Goal: Information Seeking & Learning: Compare options

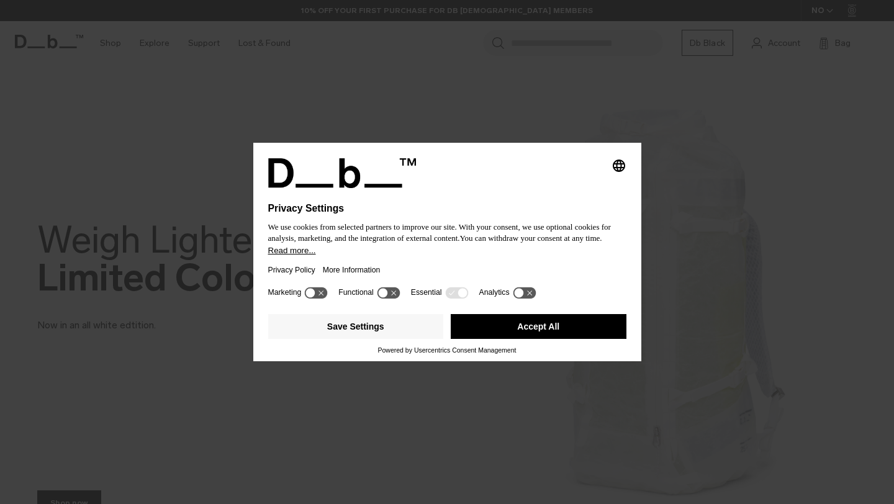
click at [474, 327] on button "Accept All" at bounding box center [539, 326] width 176 height 25
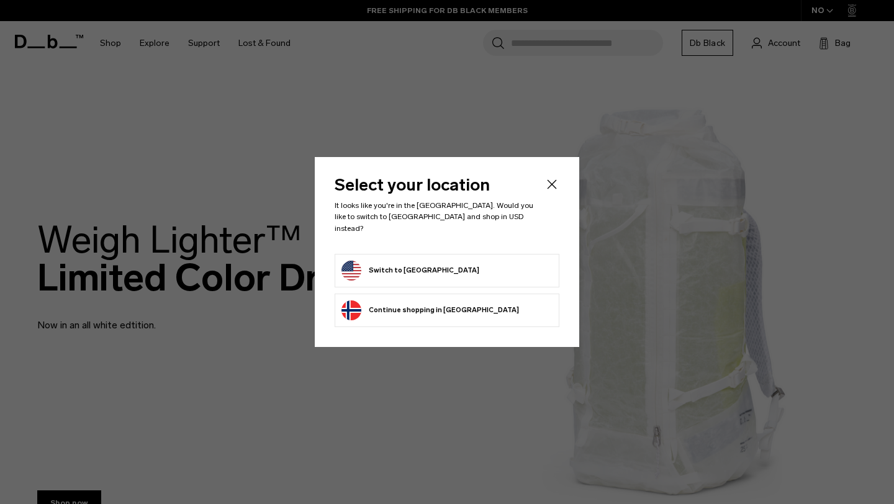
click at [425, 268] on button "Switch to United States" at bounding box center [410, 271] width 138 height 20
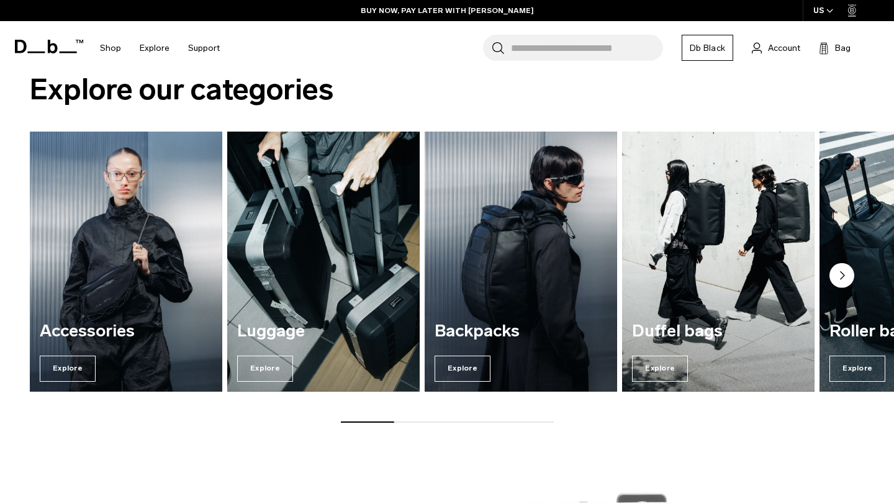
scroll to position [882, 0]
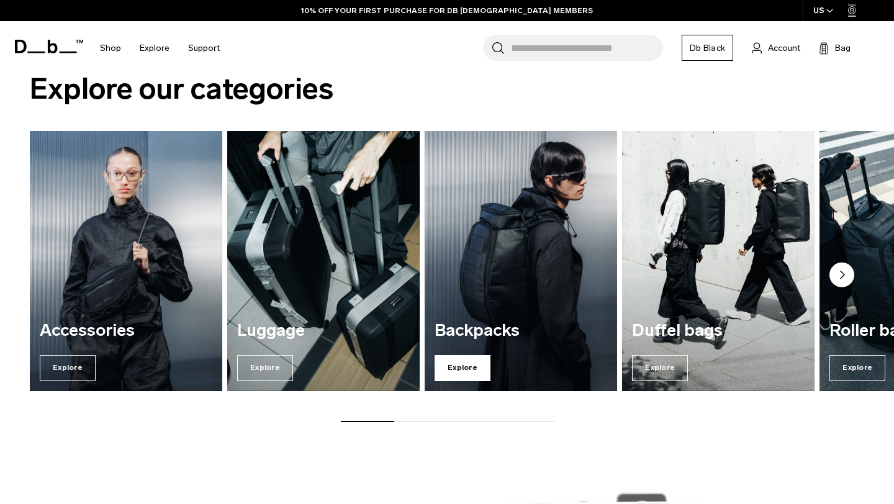
click at [457, 368] on span "Explore" at bounding box center [463, 368] width 56 height 26
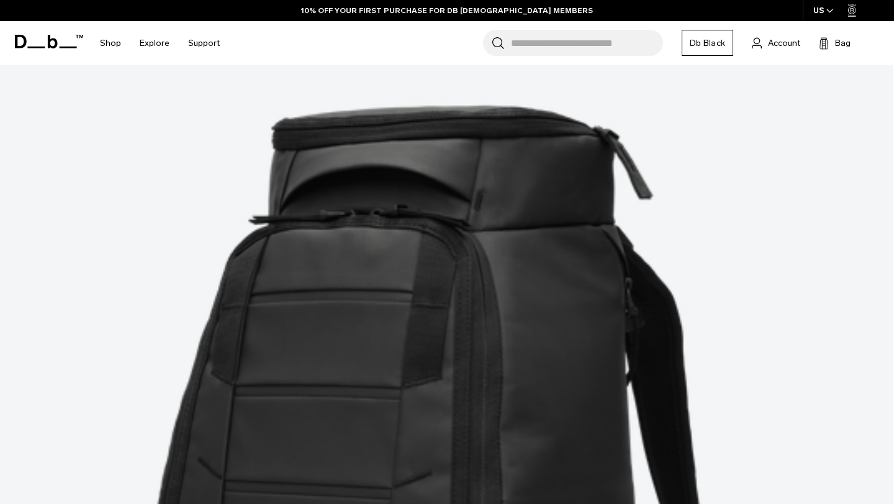
scroll to position [302, 0]
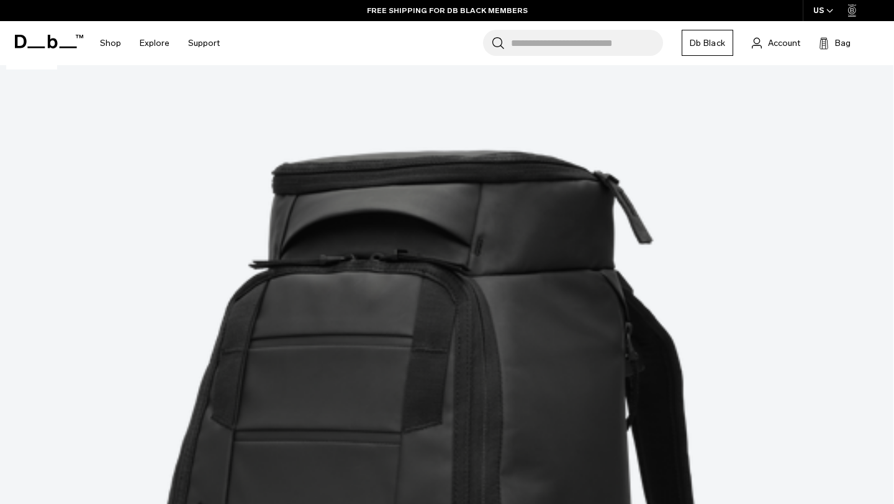
scroll to position [255, 0]
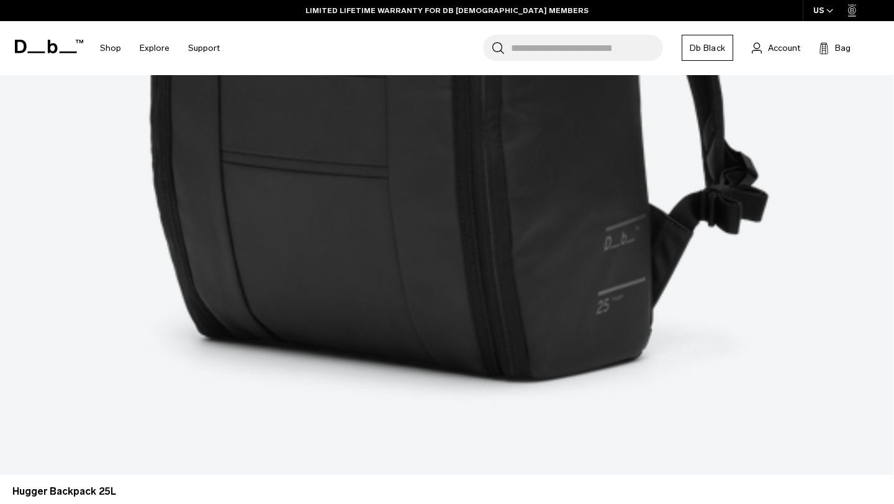
scroll to position [906, 0]
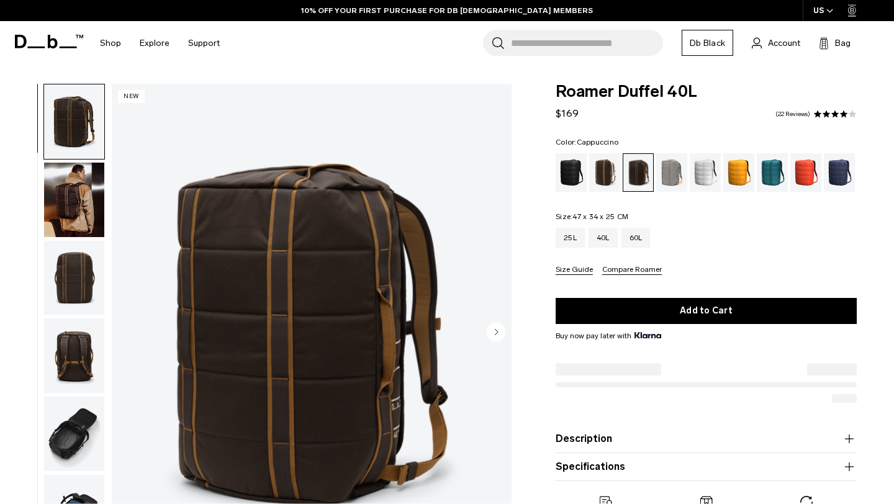
click at [595, 168] on div "Cappuccino" at bounding box center [605, 172] width 32 height 38
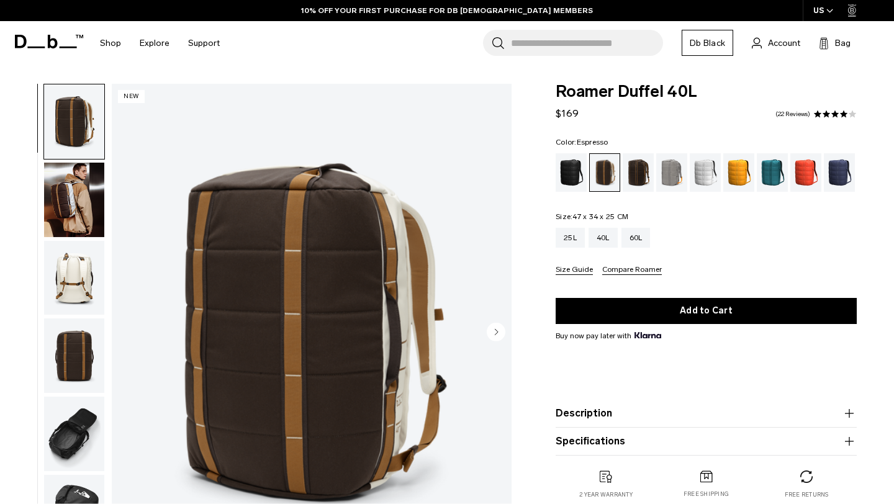
click at [634, 177] on div "Espresso" at bounding box center [639, 172] width 32 height 38
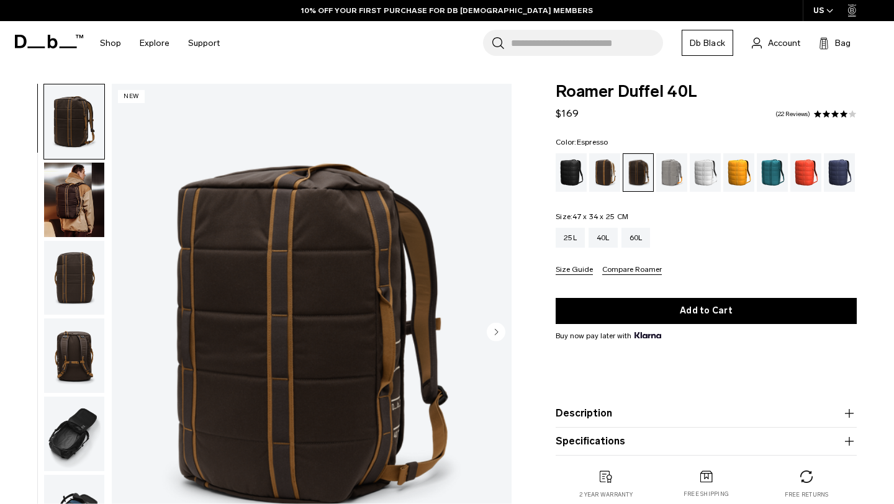
click at [73, 204] on img "button" at bounding box center [74, 200] width 60 height 74
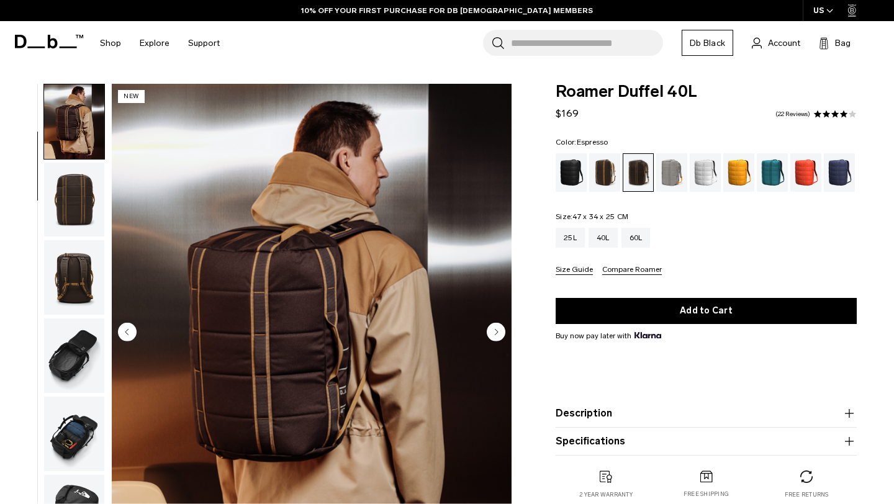
click at [81, 352] on img "button" at bounding box center [74, 355] width 60 height 74
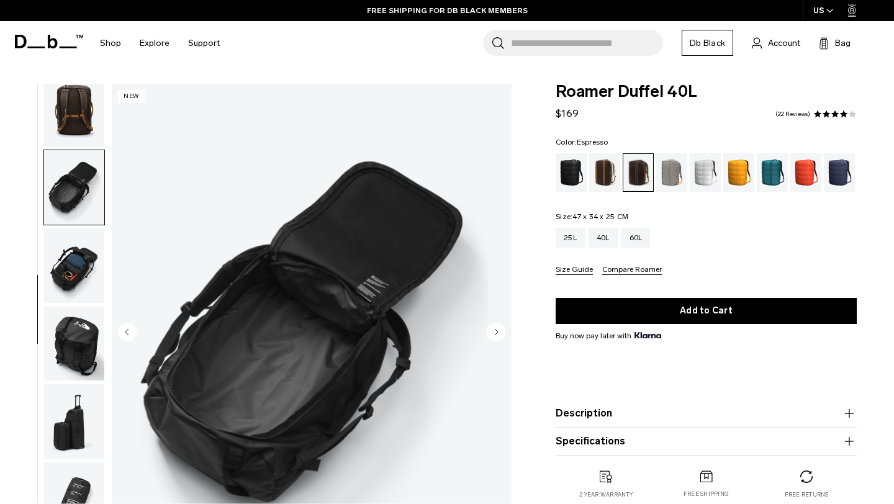
scroll to position [279, 0]
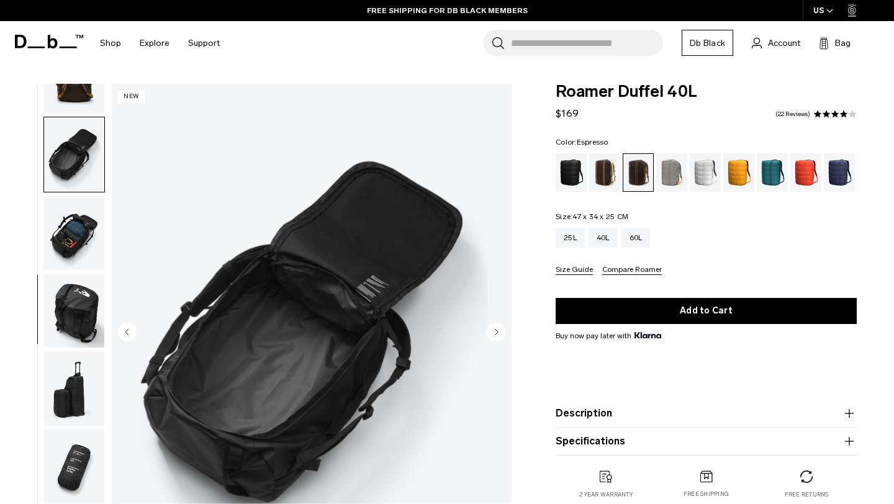
click at [77, 316] on img "button" at bounding box center [74, 311] width 60 height 74
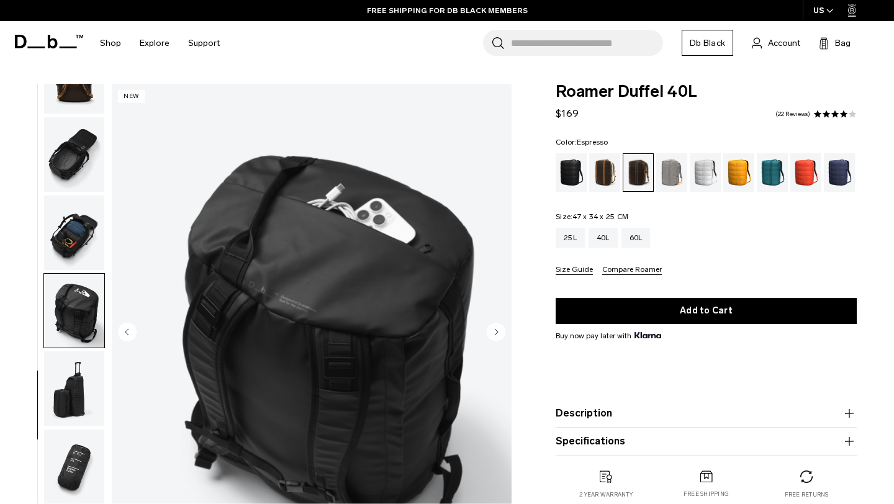
click at [74, 380] on img "button" at bounding box center [74, 388] width 60 height 74
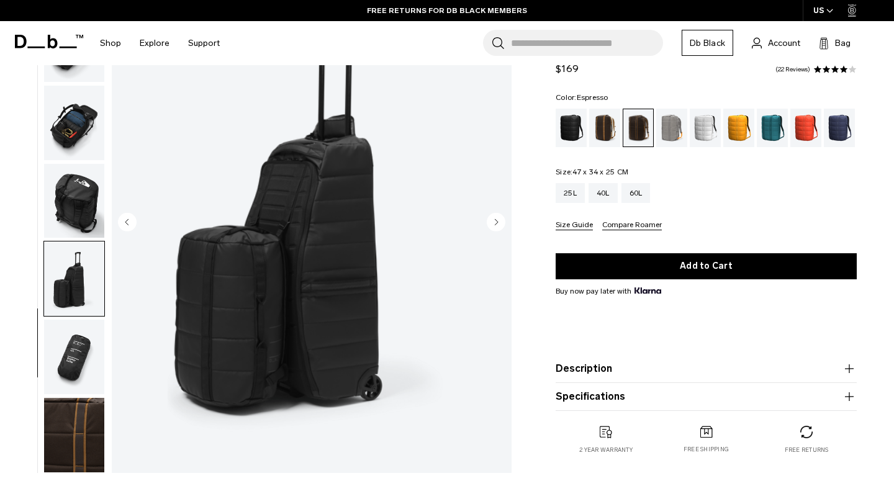
scroll to position [168, 0]
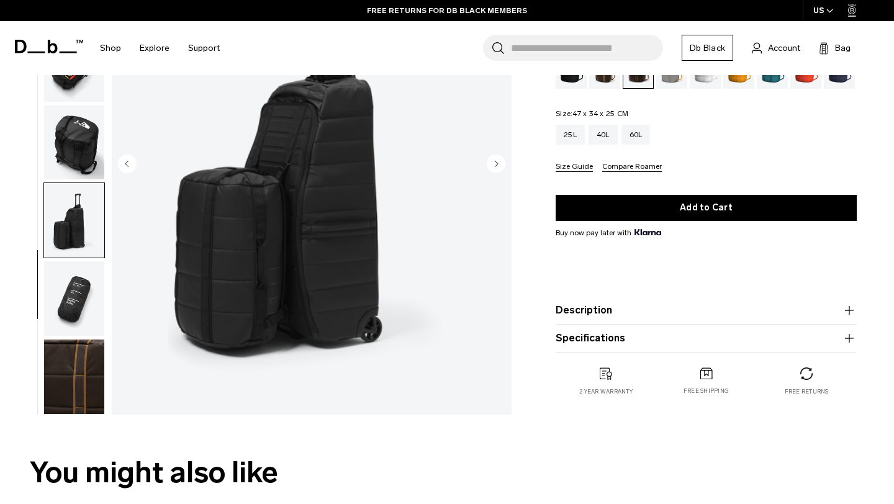
click at [60, 309] on img "button" at bounding box center [74, 298] width 60 height 74
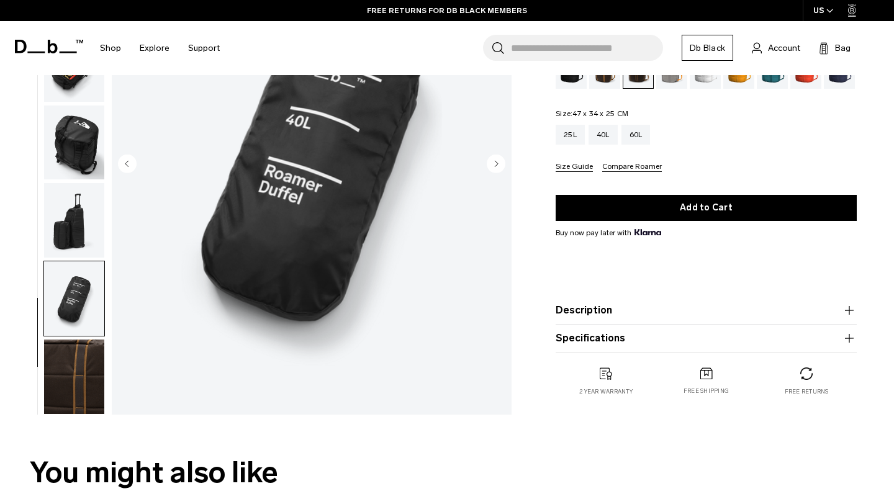
click at [74, 362] on img "button" at bounding box center [74, 377] width 60 height 74
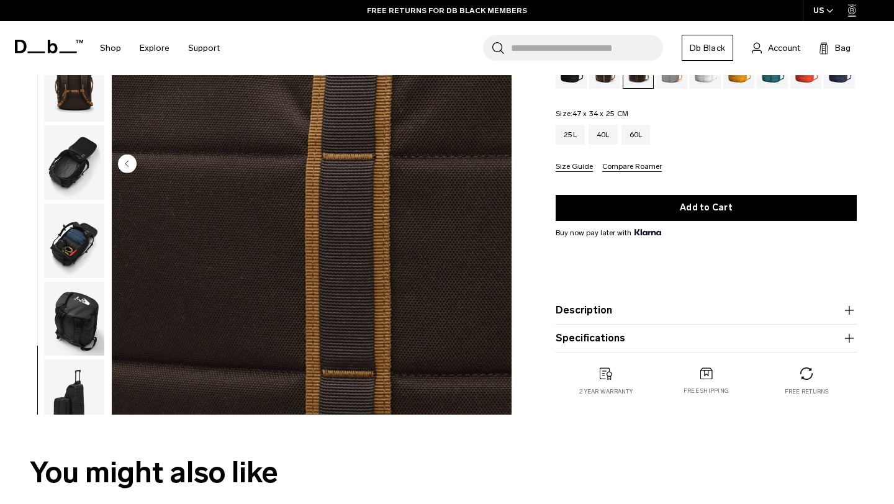
click at [68, 241] on img "button" at bounding box center [74, 241] width 60 height 74
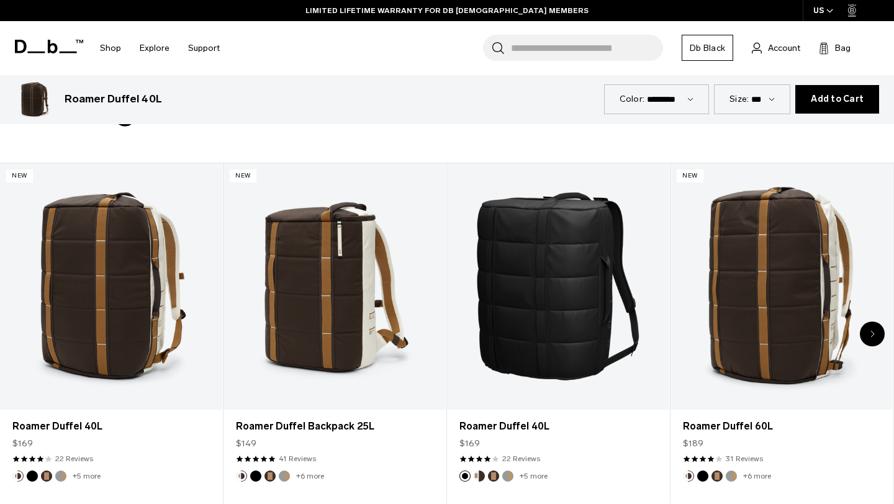
scroll to position [531, 0]
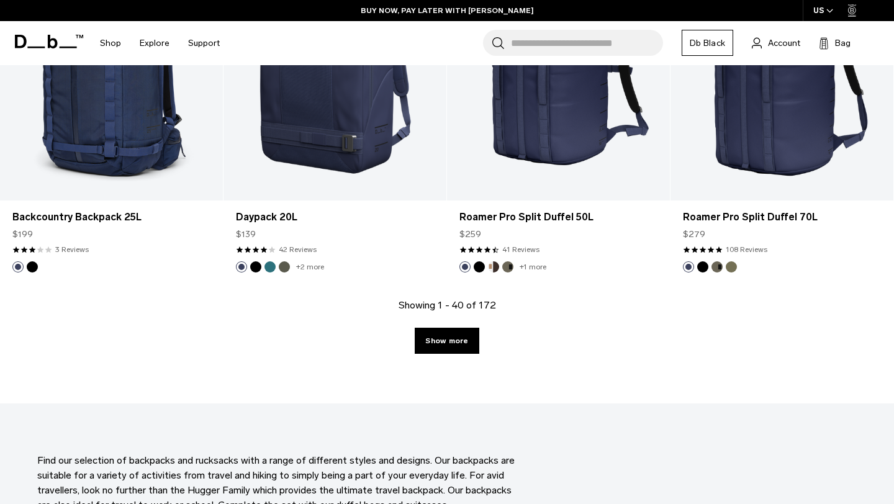
scroll to position [3446, 0]
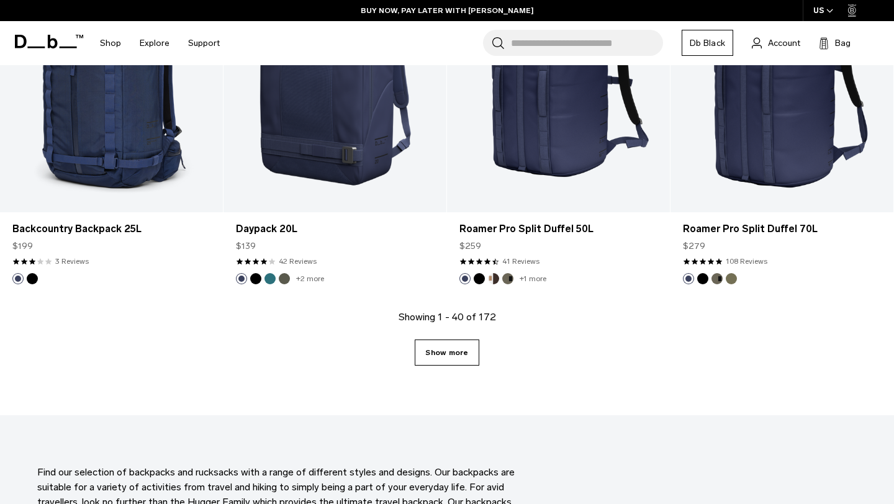
click at [447, 353] on link "Show more" at bounding box center [447, 353] width 64 height 26
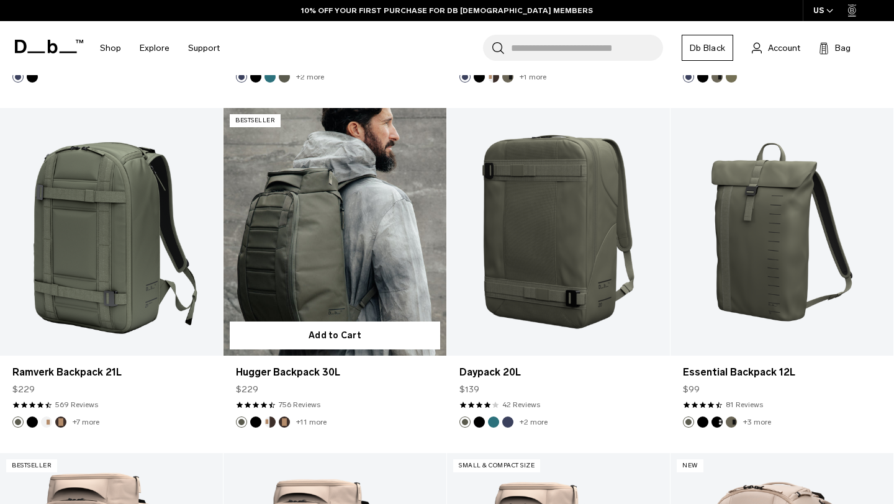
scroll to position [3674, 0]
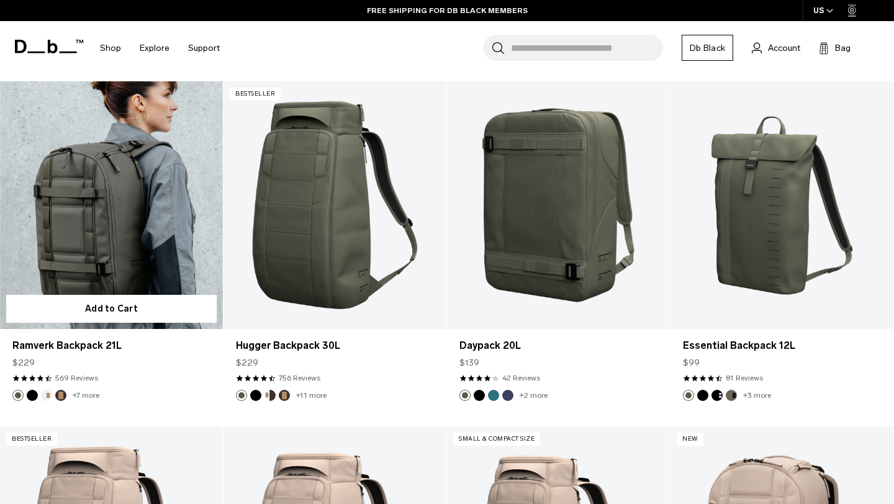
click at [81, 246] on link "Ramverk Backpack 21L" at bounding box center [111, 205] width 223 height 248
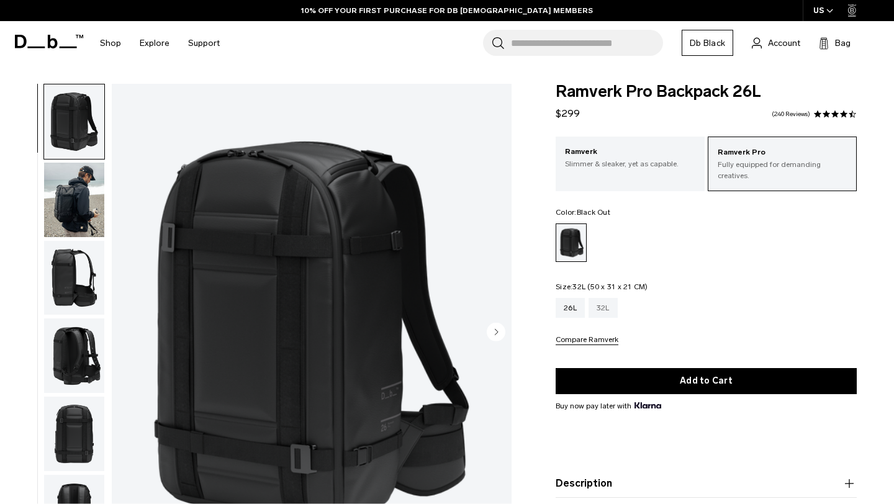
click at [599, 307] on div "32L" at bounding box center [602, 308] width 29 height 20
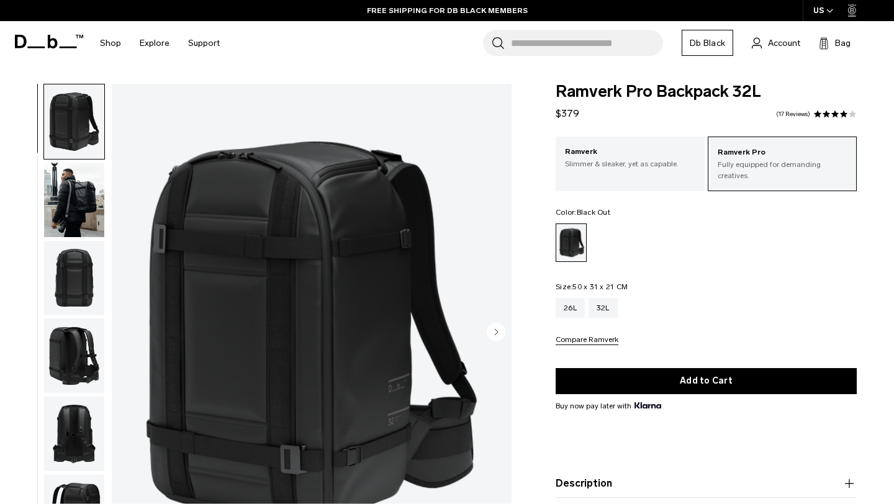
click at [81, 291] on img "button" at bounding box center [74, 278] width 60 height 74
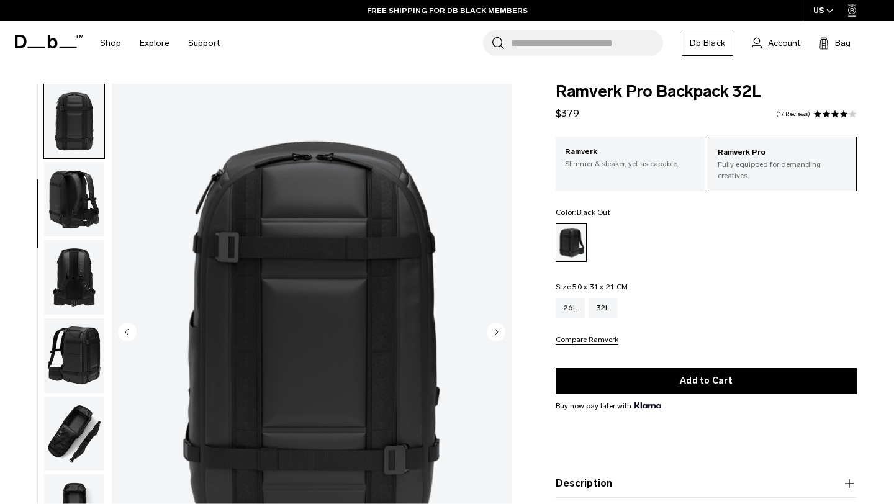
click at [76, 299] on img "button" at bounding box center [74, 277] width 60 height 74
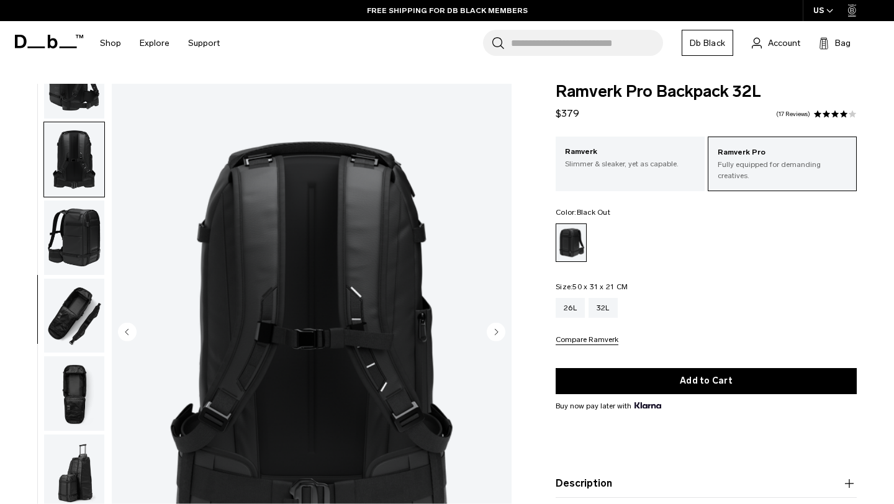
scroll to position [279, 0]
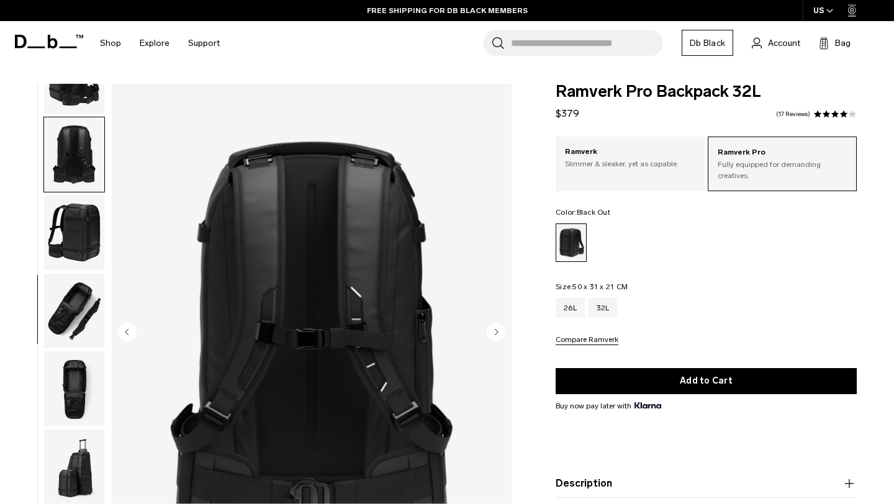
click at [76, 299] on img "button" at bounding box center [74, 311] width 60 height 74
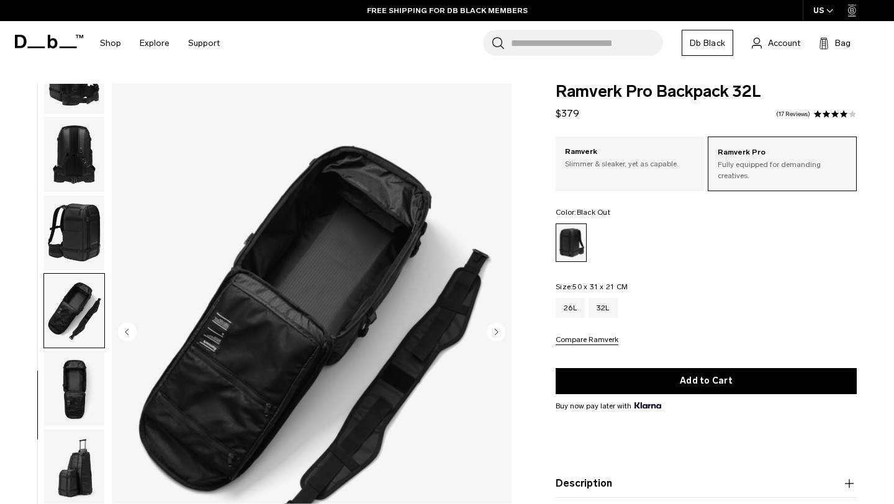
click at [78, 208] on img "button" at bounding box center [74, 233] width 60 height 74
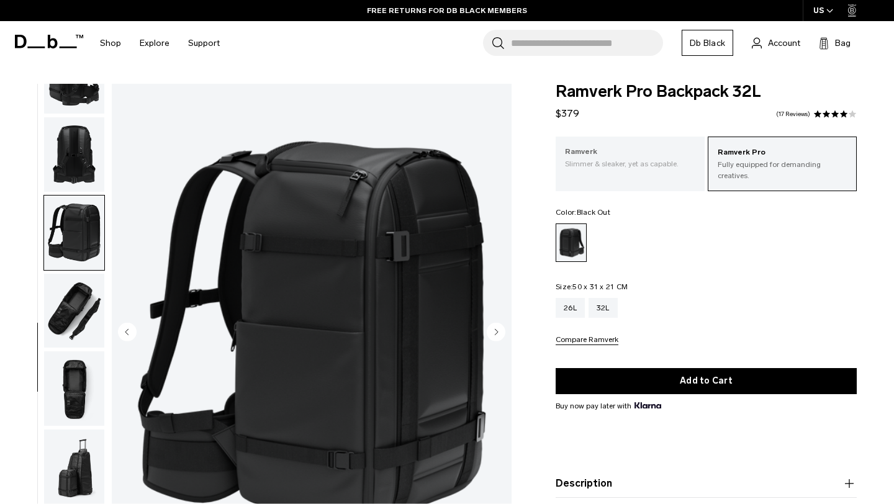
click at [595, 164] on p "Slimmer & sleaker, yet as capable." at bounding box center [630, 163] width 130 height 11
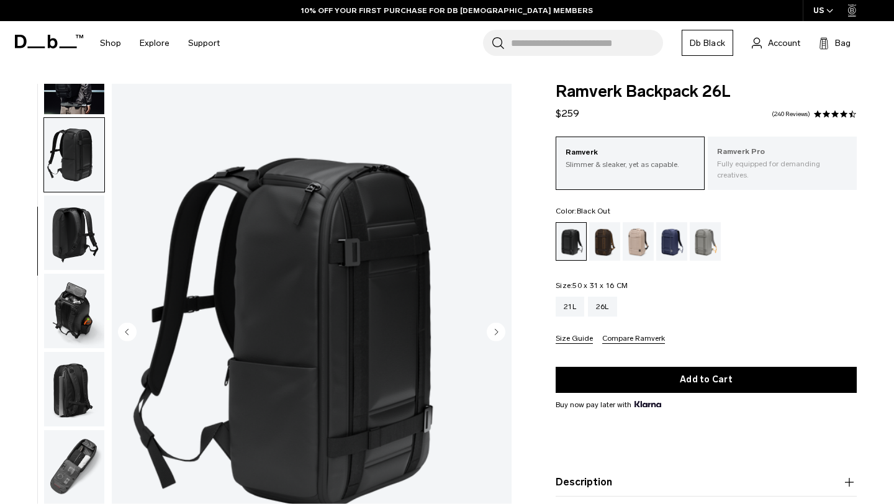
click at [782, 162] on p "Fully equipped for demanding creatives." at bounding box center [782, 169] width 130 height 22
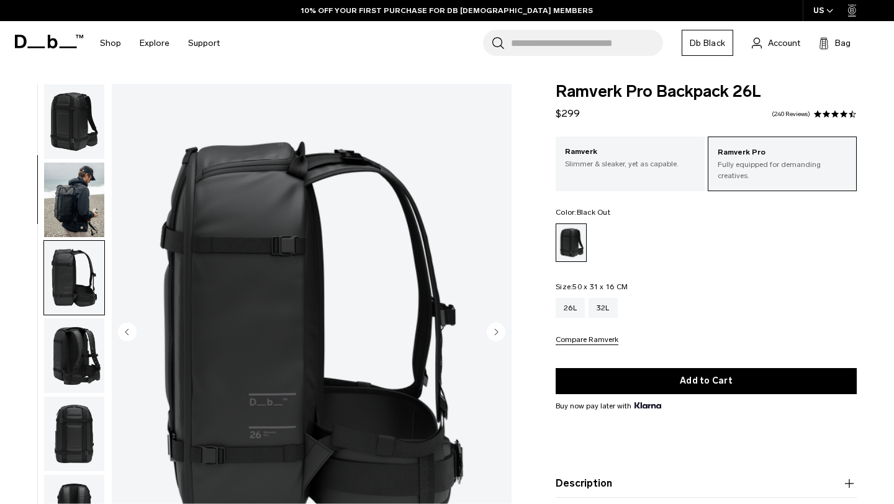
scroll to position [156, 0]
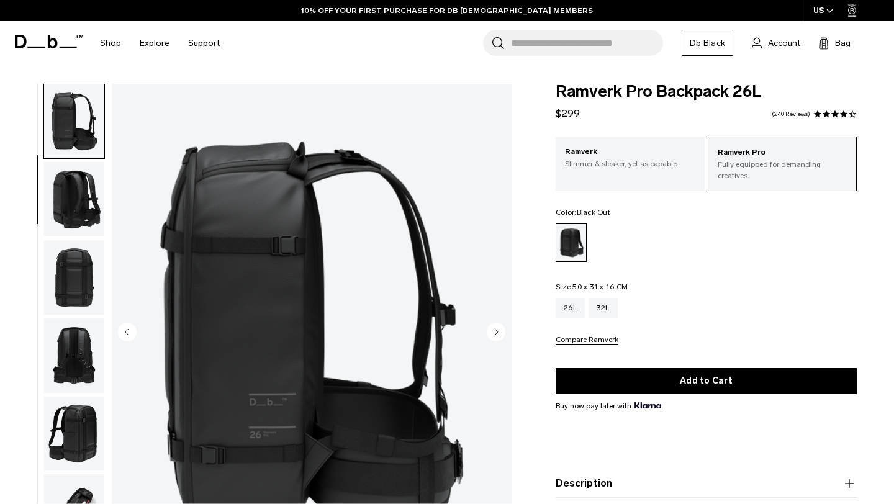
click at [73, 349] on img "button" at bounding box center [74, 355] width 60 height 74
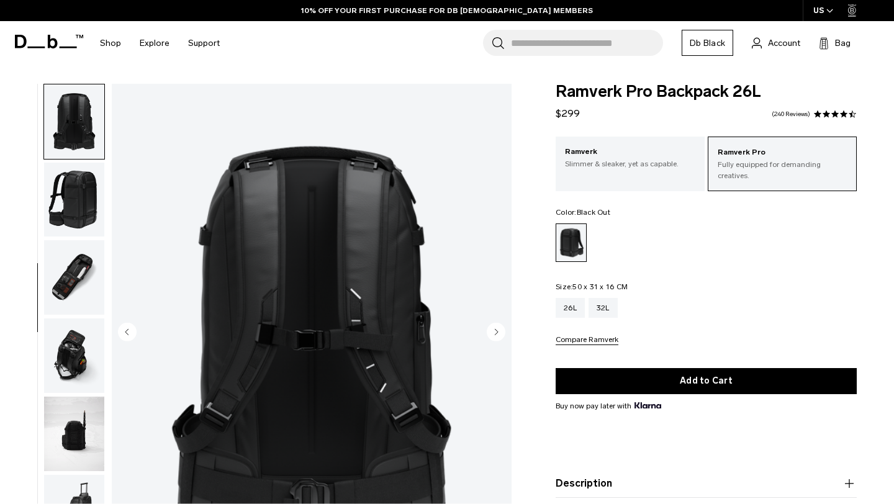
click at [73, 342] on img "button" at bounding box center [74, 355] width 60 height 74
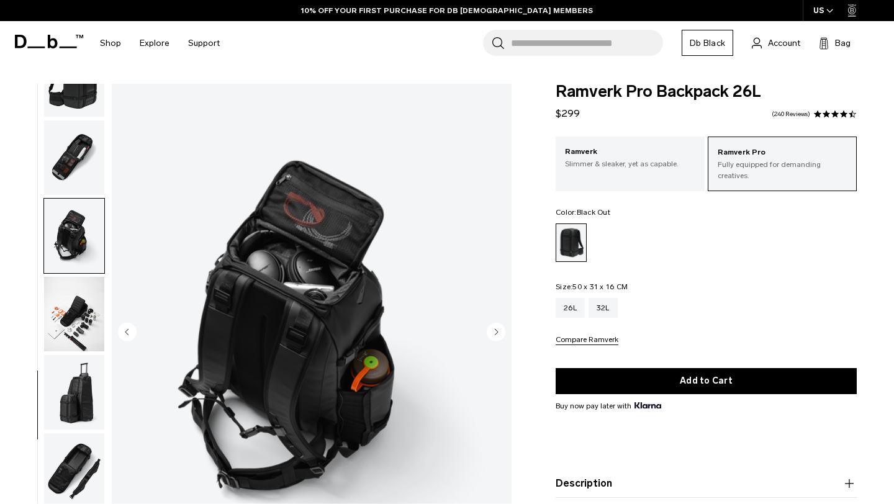
scroll to position [513, 0]
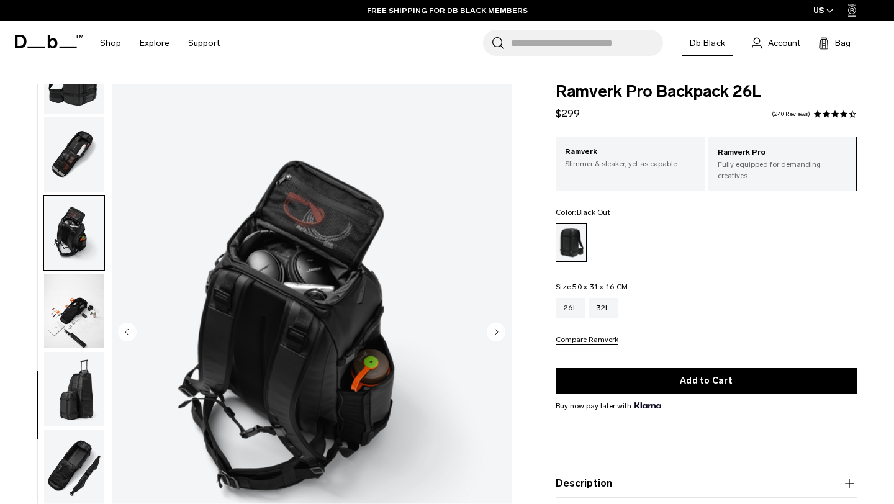
click at [71, 299] on img "button" at bounding box center [74, 311] width 60 height 74
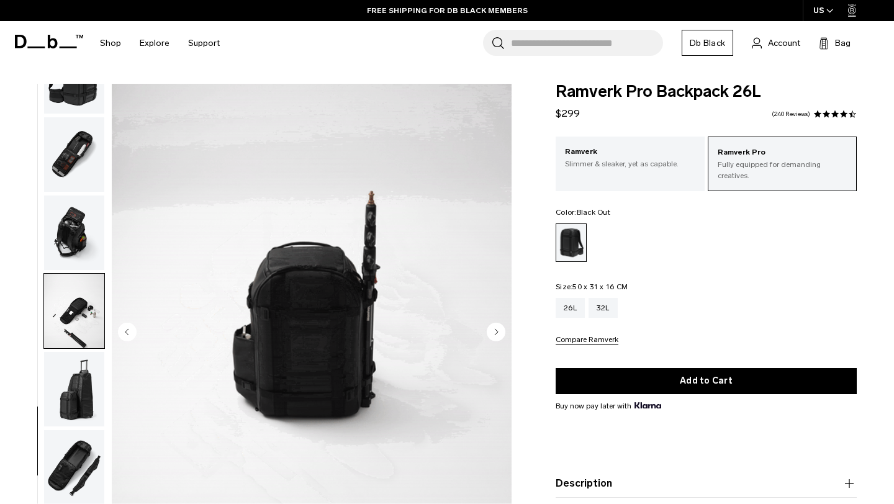
click at [79, 382] on img "button" at bounding box center [74, 389] width 60 height 74
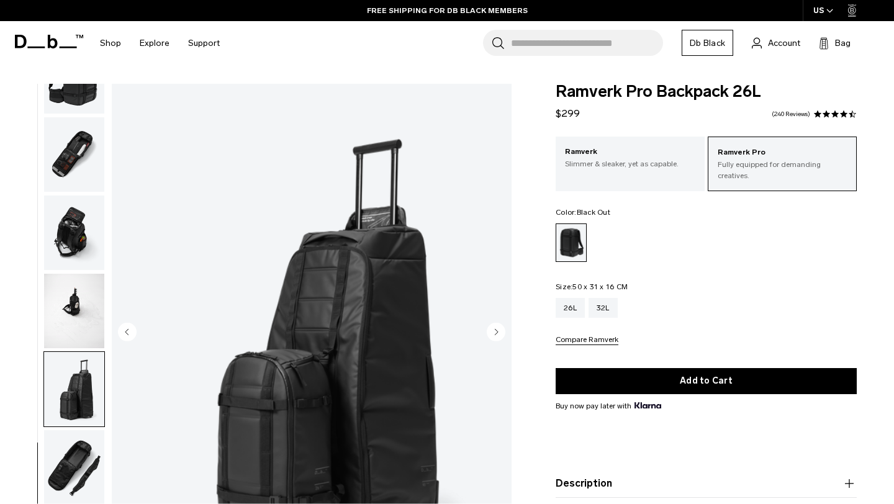
scroll to position [136, 0]
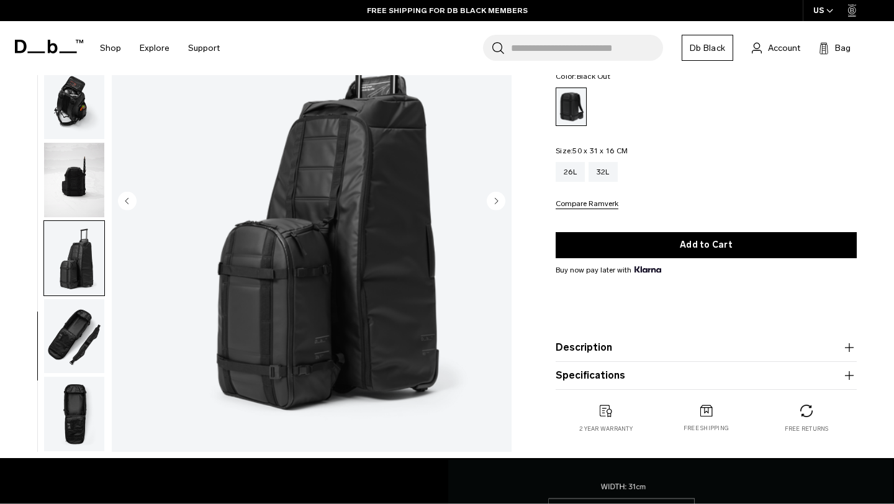
click at [63, 326] on img "button" at bounding box center [74, 336] width 60 height 74
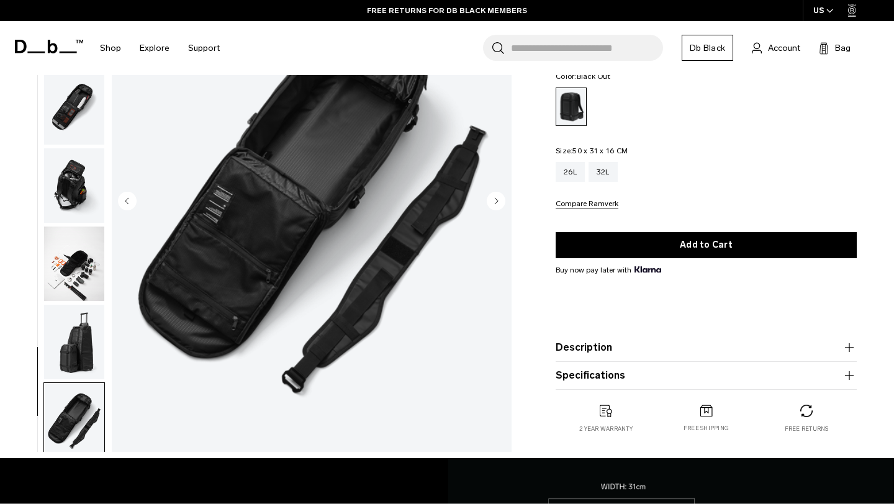
scroll to position [513, 0]
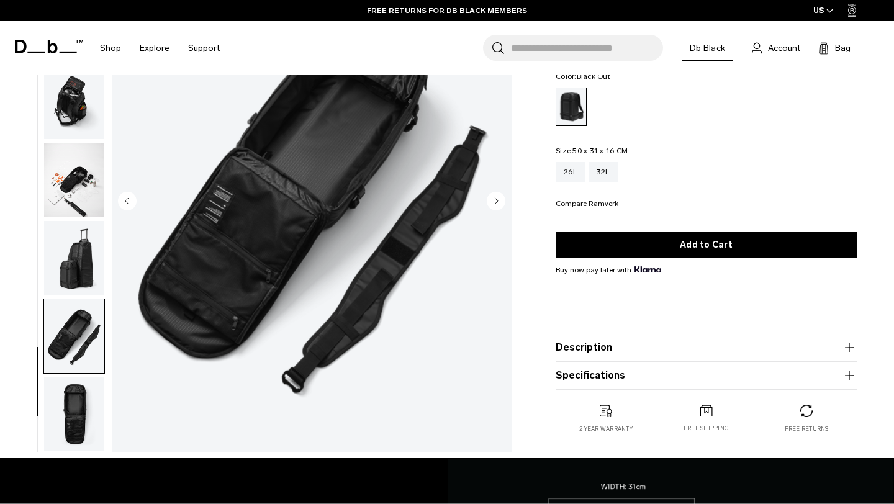
click at [67, 256] on img "button" at bounding box center [74, 258] width 60 height 74
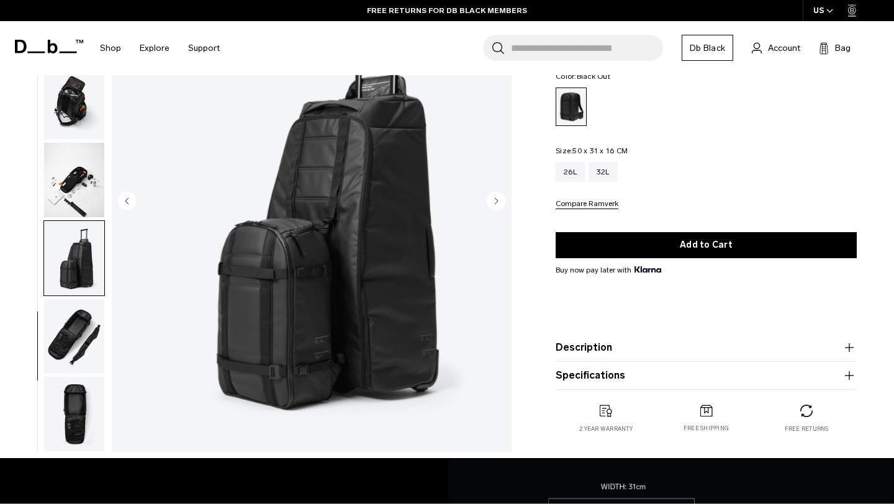
click at [76, 417] on img "button" at bounding box center [74, 414] width 60 height 74
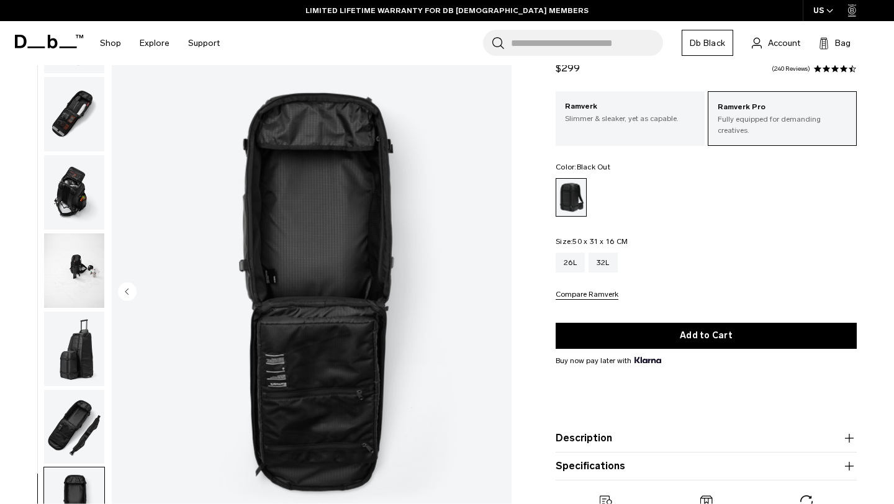
scroll to position [38, 0]
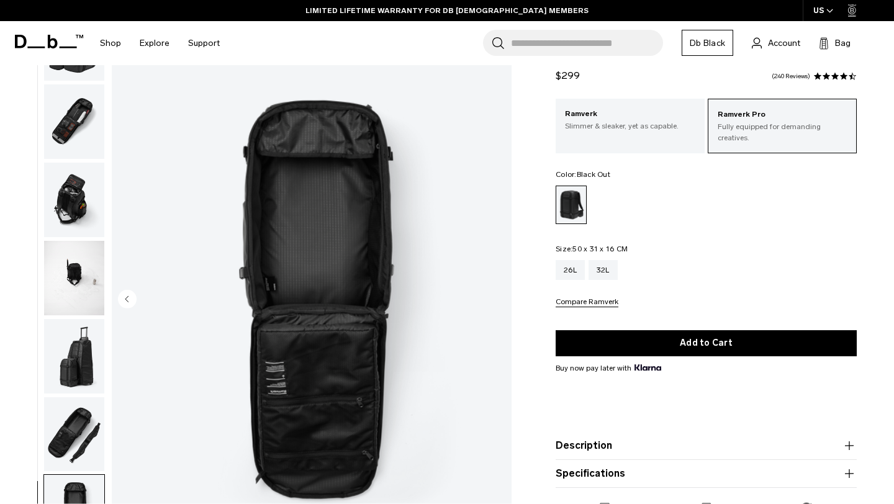
click at [88, 425] on img "button" at bounding box center [74, 434] width 60 height 74
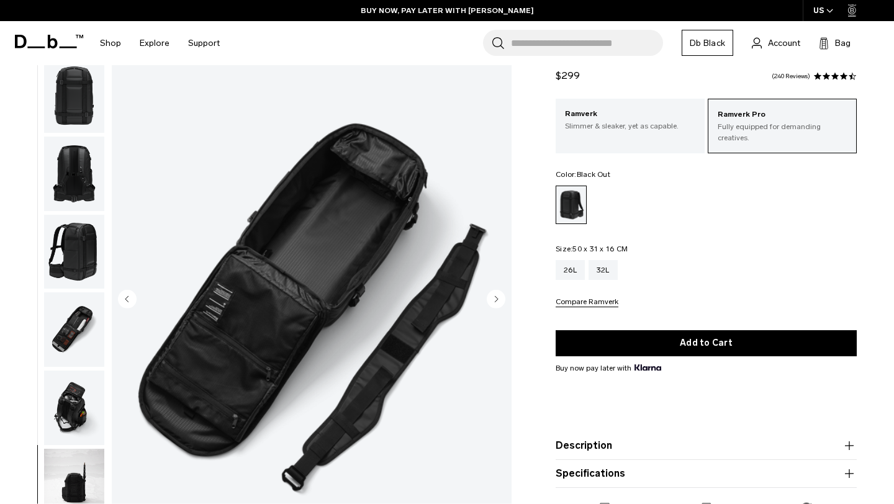
click at [68, 334] on img "button" at bounding box center [74, 329] width 60 height 74
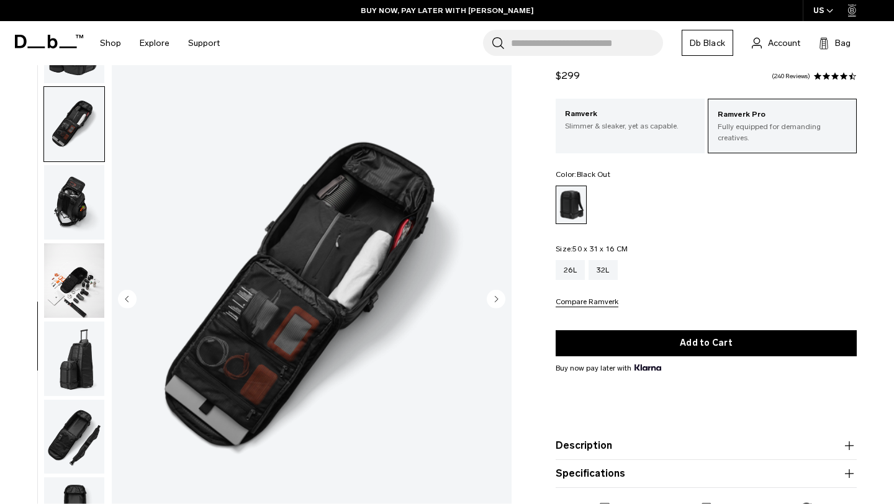
scroll to position [513, 0]
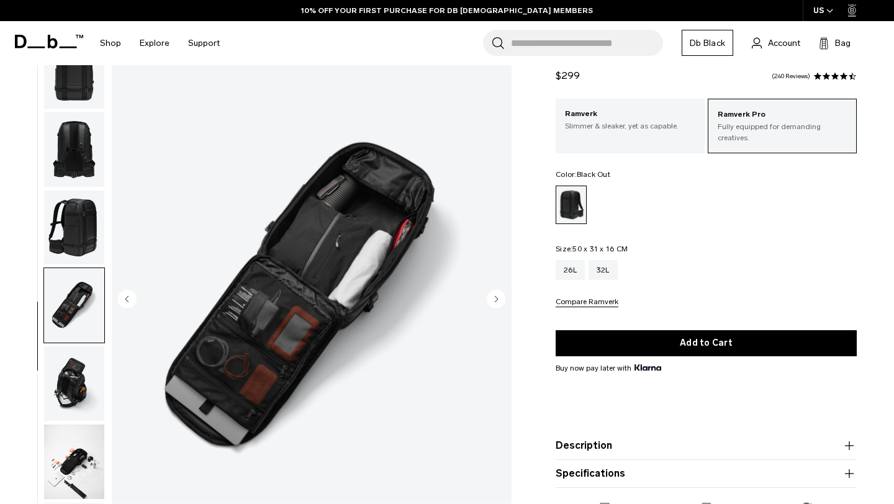
click at [79, 384] on img "button" at bounding box center [74, 383] width 60 height 74
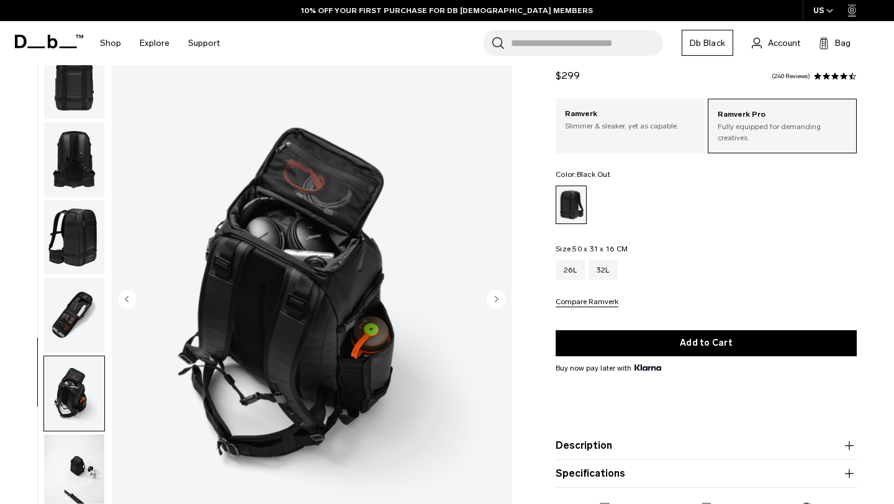
scroll to position [319, 0]
click at [74, 316] on img "button" at bounding box center [74, 316] width 60 height 74
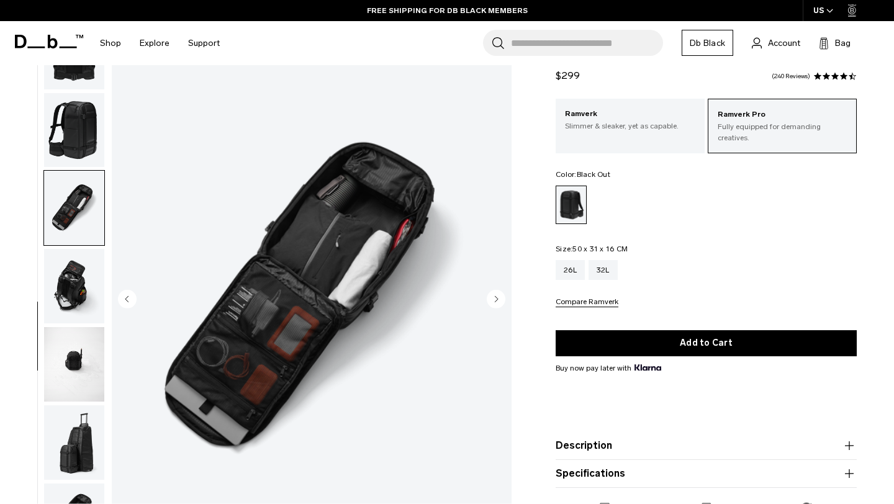
click at [68, 295] on img "button" at bounding box center [74, 286] width 60 height 74
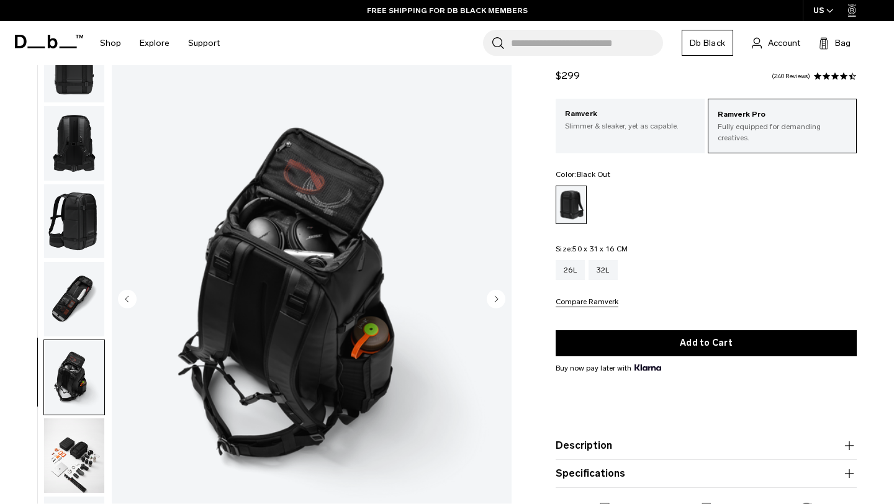
click at [68, 295] on img "button" at bounding box center [74, 299] width 60 height 74
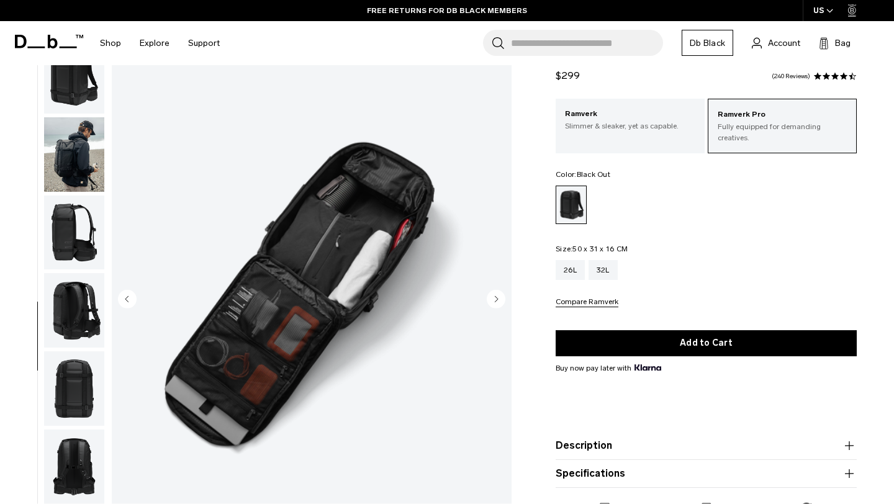
click at [68, 295] on img "button" at bounding box center [74, 310] width 60 height 74
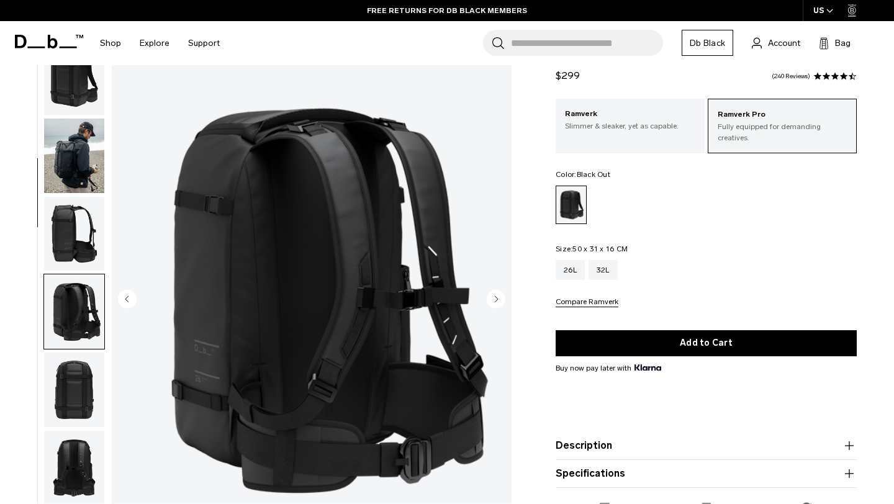
scroll to position [0, 0]
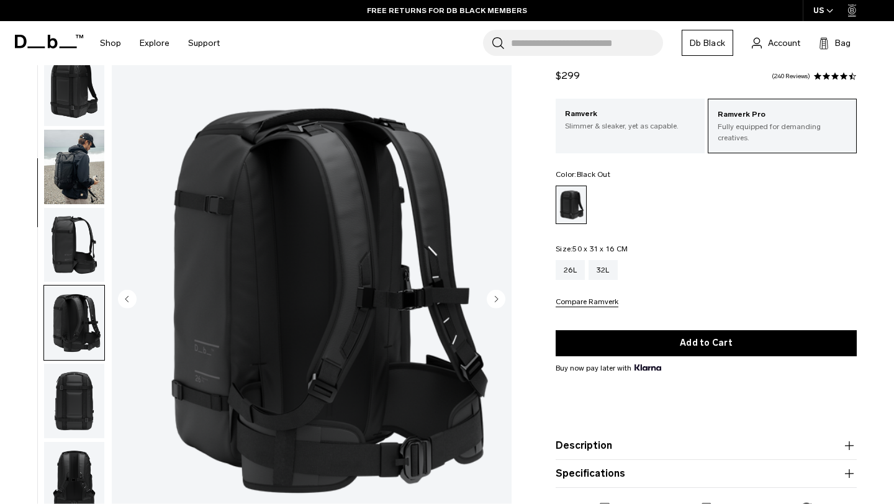
click at [57, 242] on img "button" at bounding box center [74, 244] width 60 height 74
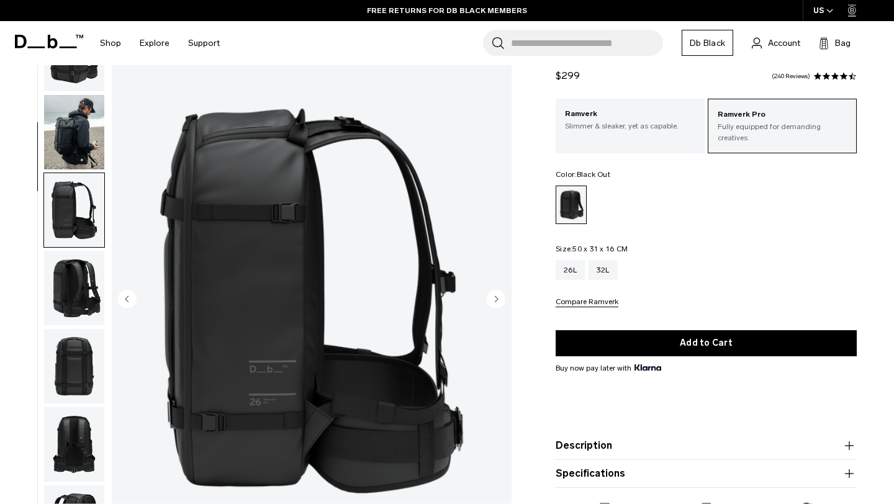
scroll to position [25, 0]
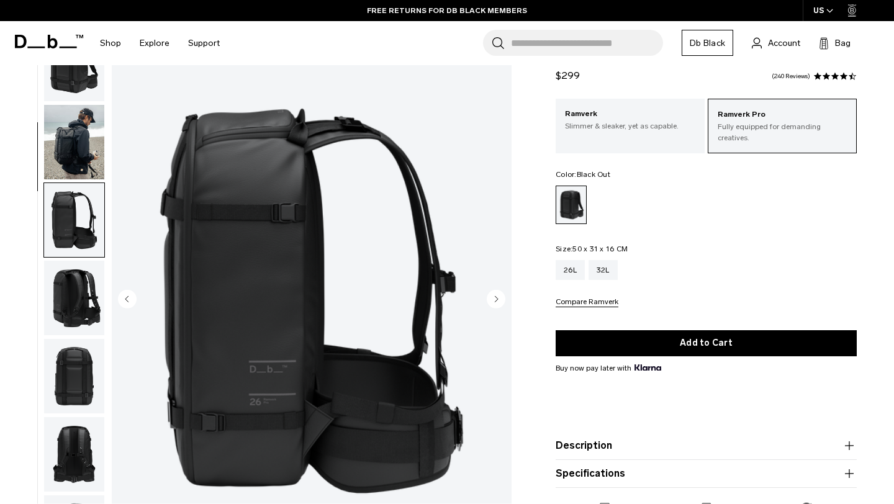
click at [61, 220] on img "button" at bounding box center [74, 219] width 60 height 74
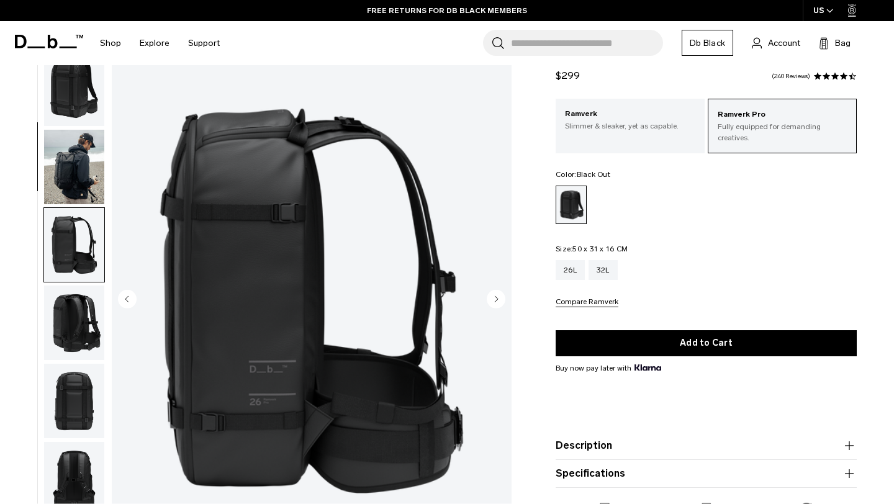
click at [61, 184] on img "button" at bounding box center [74, 166] width 60 height 74
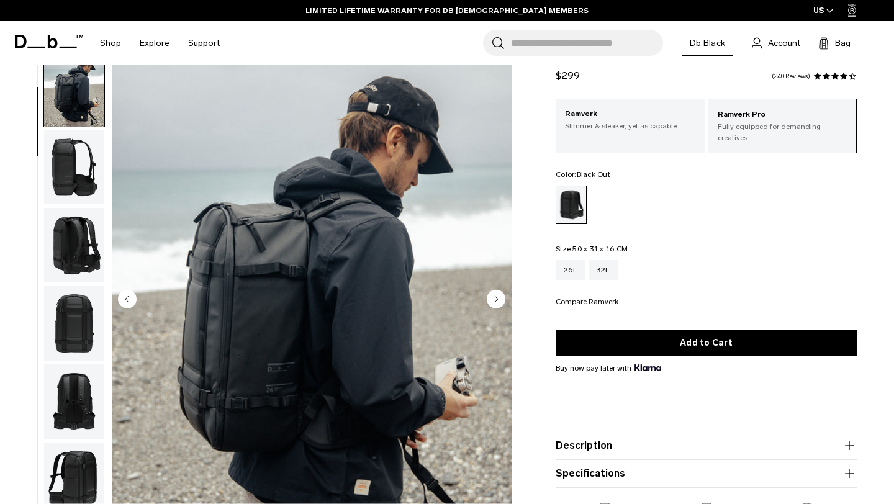
scroll to position [78, 0]
click at [604, 269] on div "32L" at bounding box center [602, 270] width 29 height 20
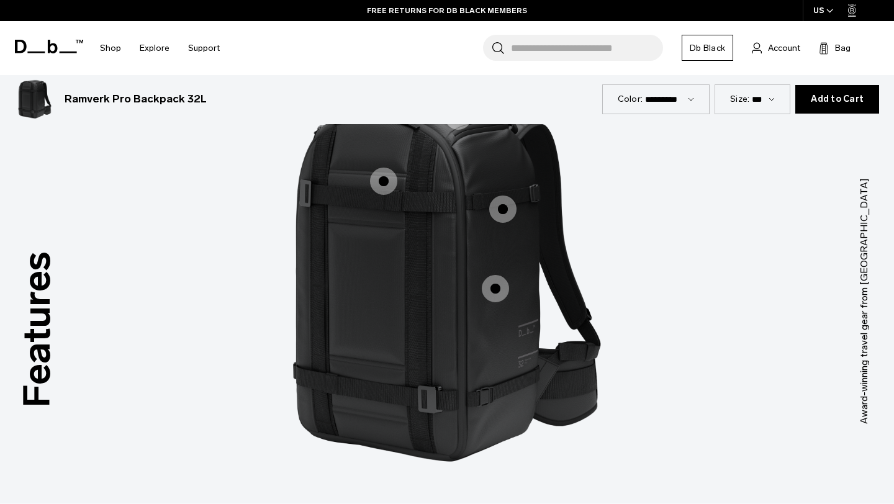
scroll to position [1030, 0]
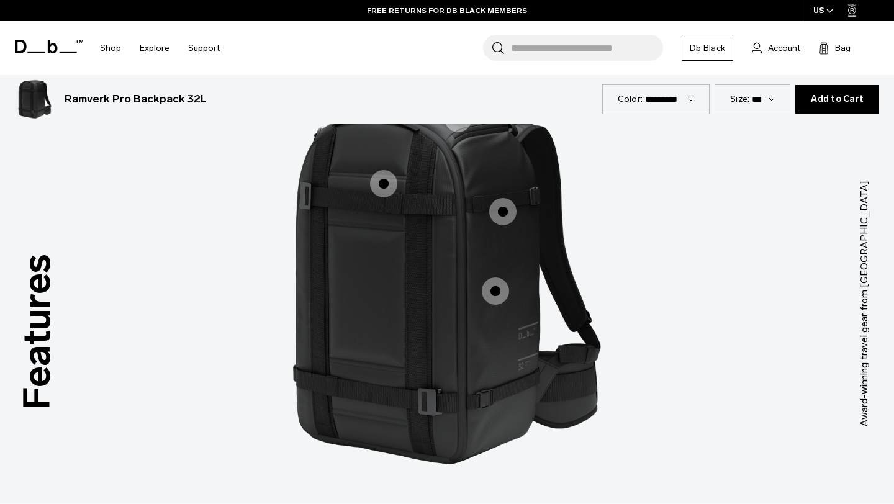
click at [382, 186] on span "1 / 3" at bounding box center [383, 183] width 27 height 27
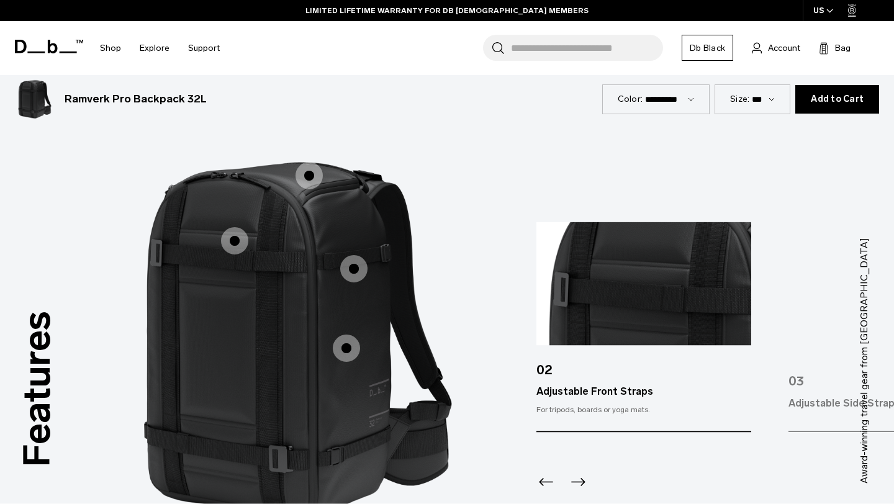
scroll to position [971, 0]
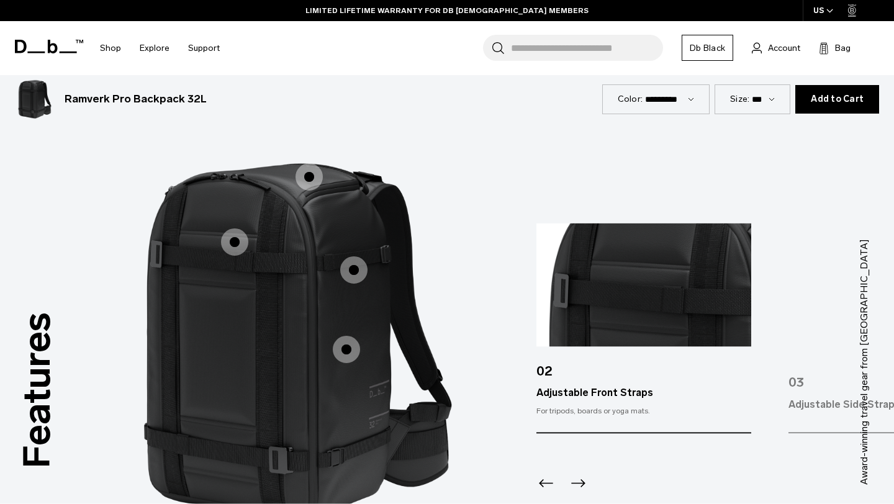
click at [308, 182] on span "1 / 3" at bounding box center [308, 176] width 27 height 27
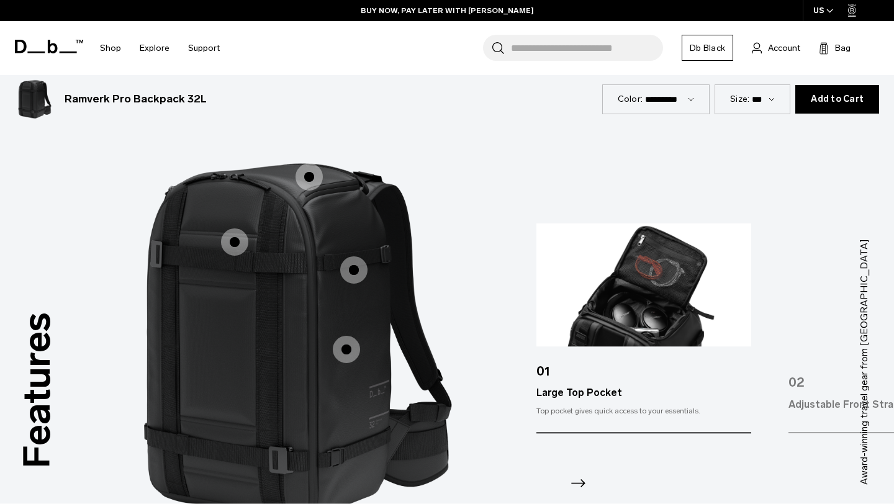
click at [353, 269] on span "1 / 3" at bounding box center [353, 269] width 27 height 27
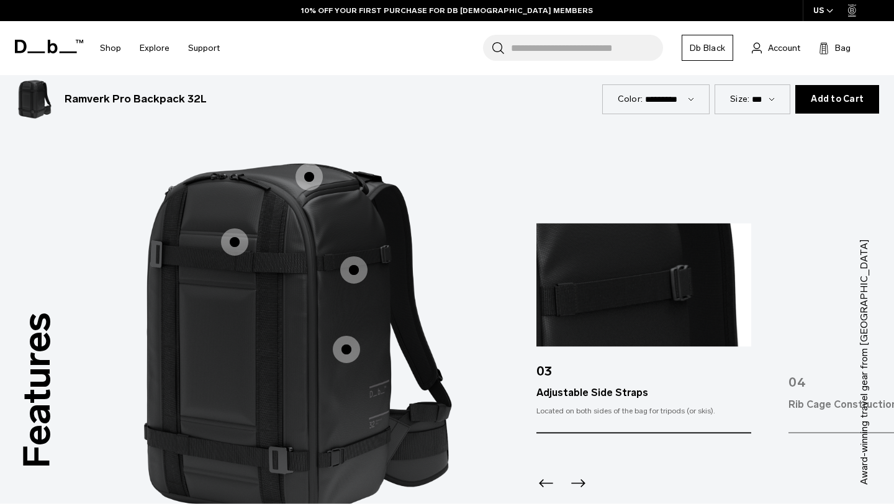
click at [345, 351] on span "1 / 3" at bounding box center [346, 349] width 27 height 27
click at [345, 360] on span "1 / 3" at bounding box center [346, 349] width 27 height 27
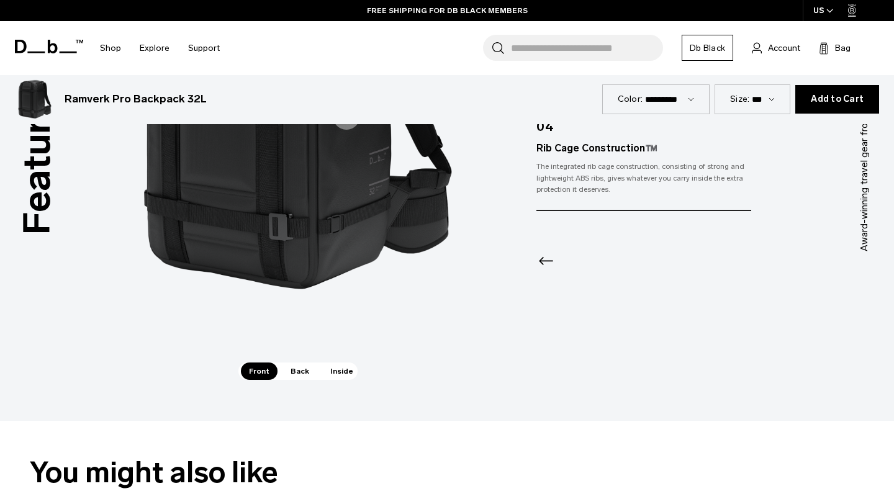
scroll to position [1206, 0]
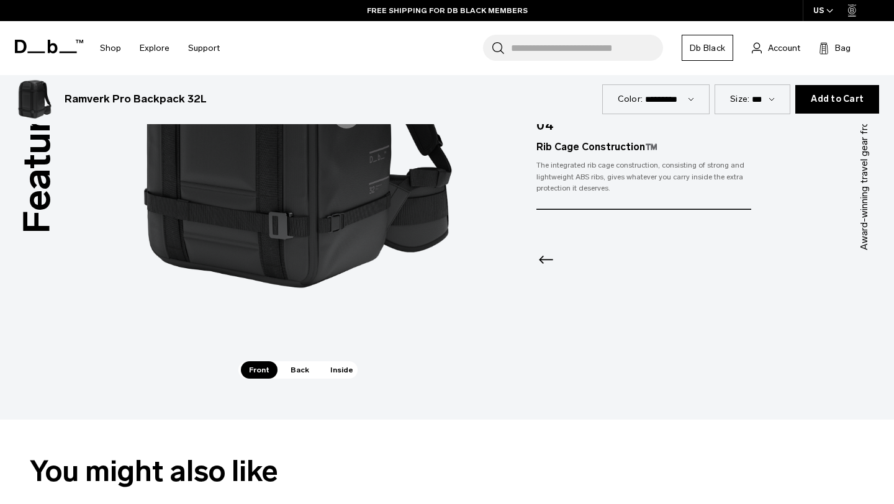
click at [298, 366] on span "Back" at bounding box center [299, 369] width 35 height 17
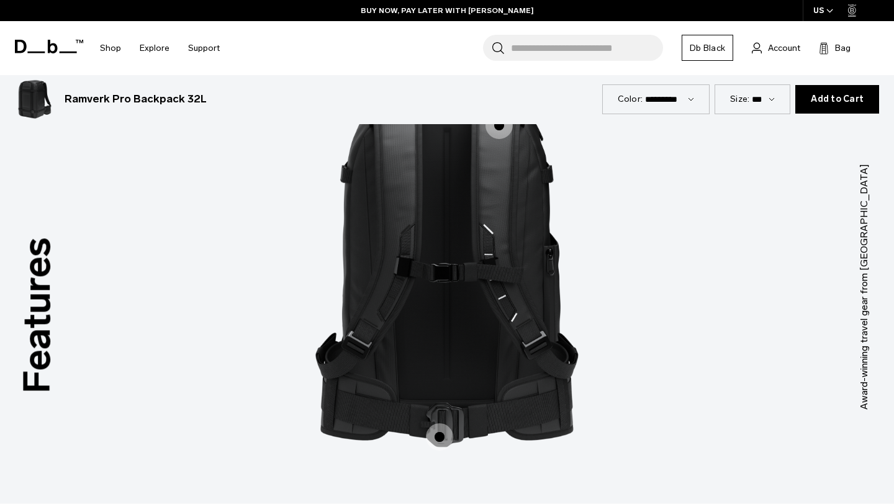
scroll to position [1115, 0]
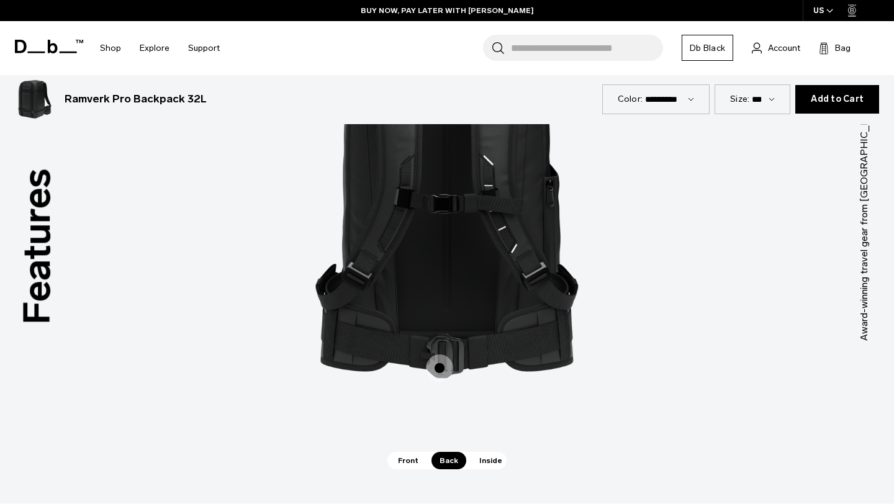
click at [443, 365] on span "2 / 3" at bounding box center [439, 367] width 27 height 27
click at [437, 372] on span "2 / 3" at bounding box center [439, 367] width 27 height 27
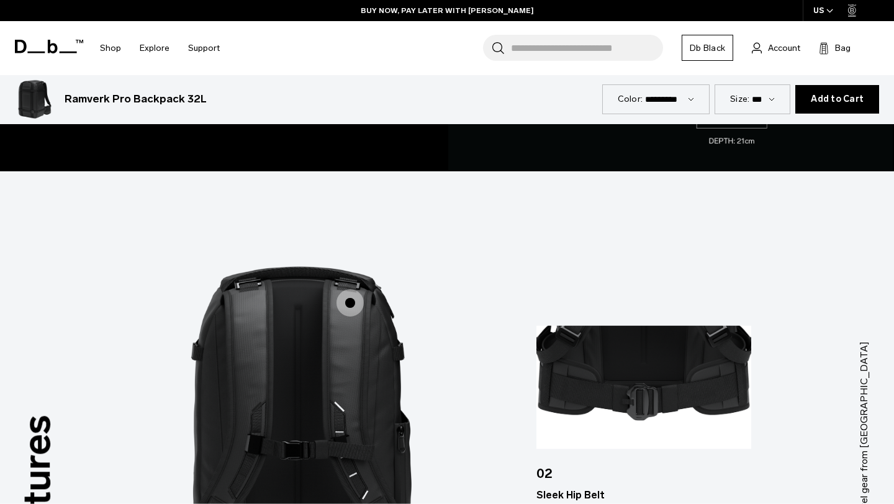
scroll to position [808, 0]
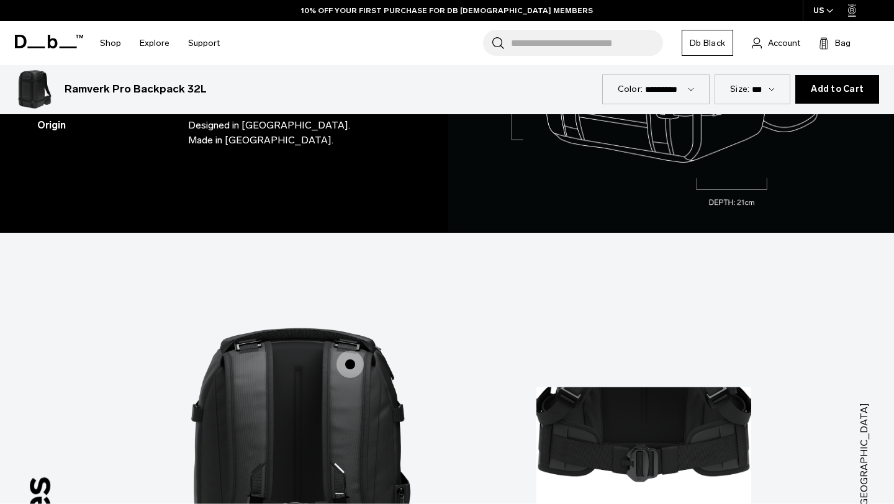
click at [344, 363] on span "2 / 3" at bounding box center [349, 364] width 27 height 27
click at [349, 366] on span "2 / 3" at bounding box center [349, 364] width 27 height 27
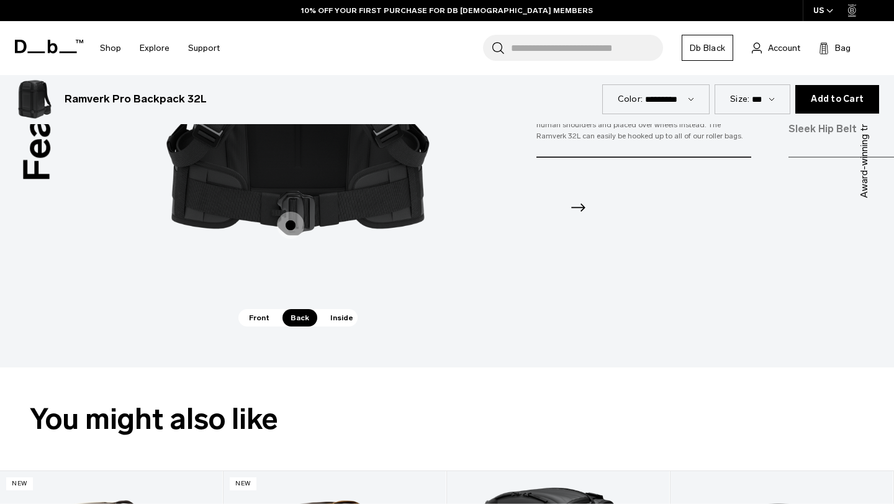
scroll to position [1296, 0]
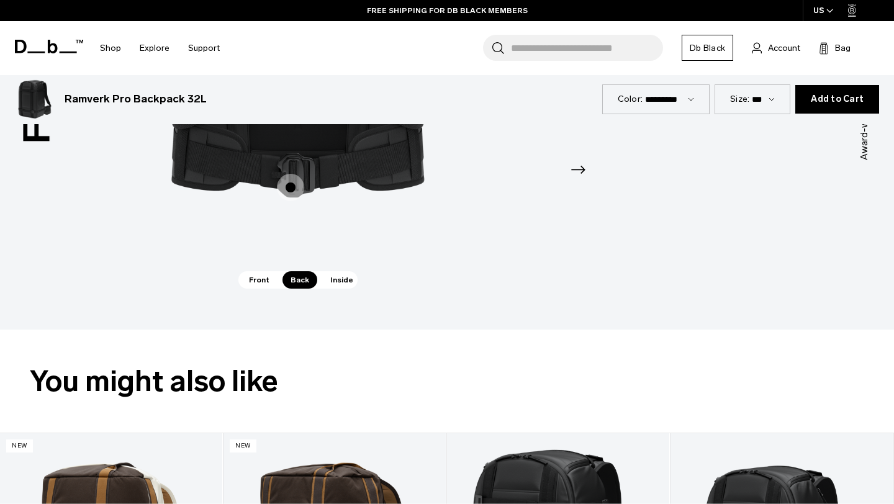
click at [336, 277] on span "Inside" at bounding box center [341, 279] width 39 height 17
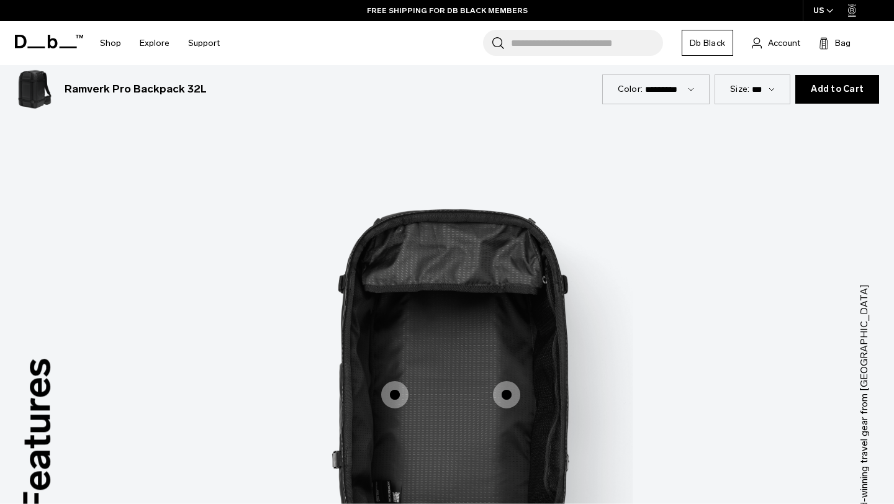
scroll to position [932, 0]
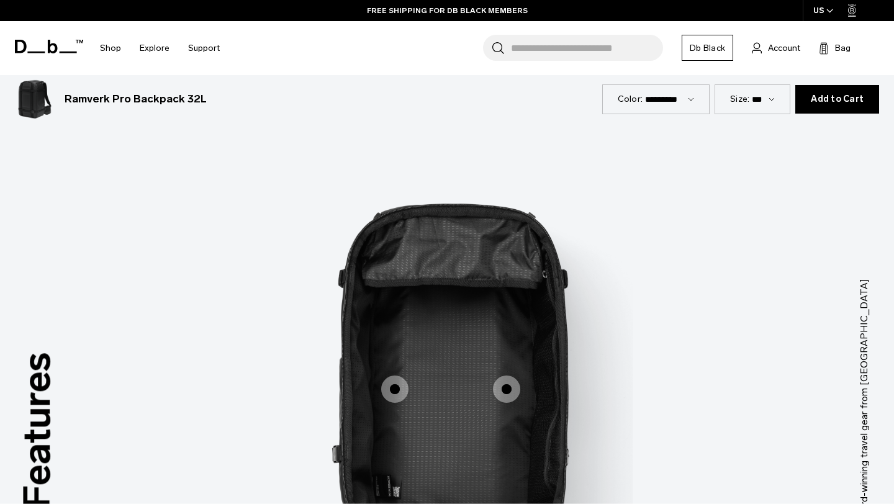
click at [395, 389] on span "3 / 3" at bounding box center [394, 389] width 27 height 27
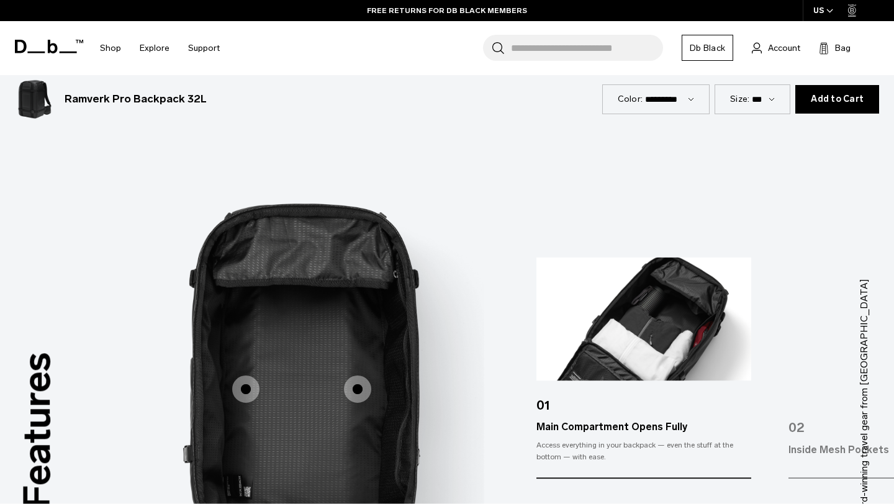
click at [359, 389] on span "3 / 3" at bounding box center [357, 389] width 27 height 27
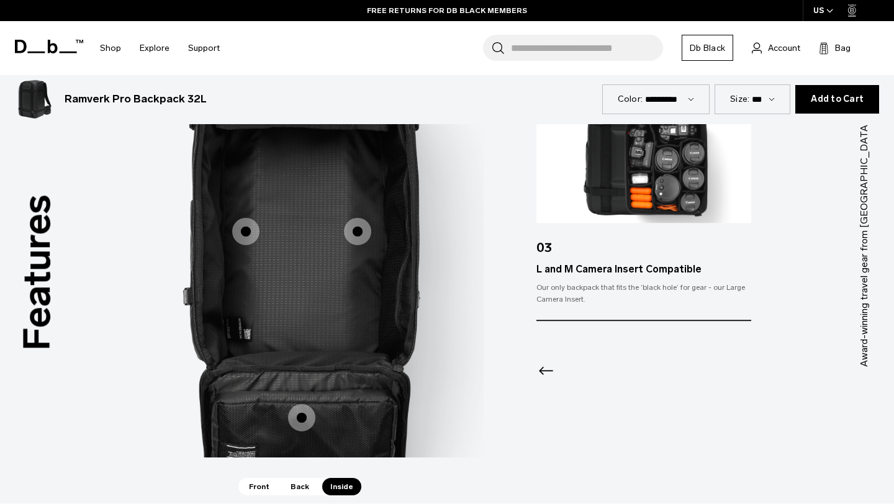
scroll to position [1125, 0]
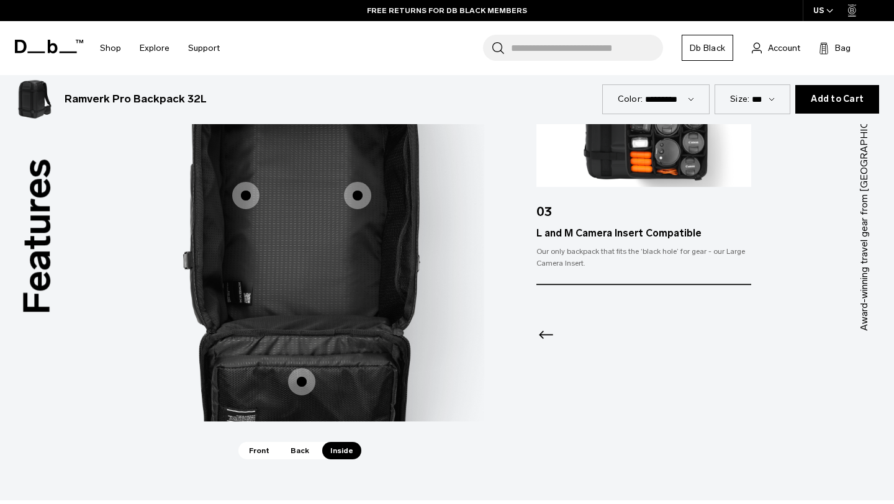
click at [306, 382] on span "3 / 3" at bounding box center [301, 381] width 27 height 27
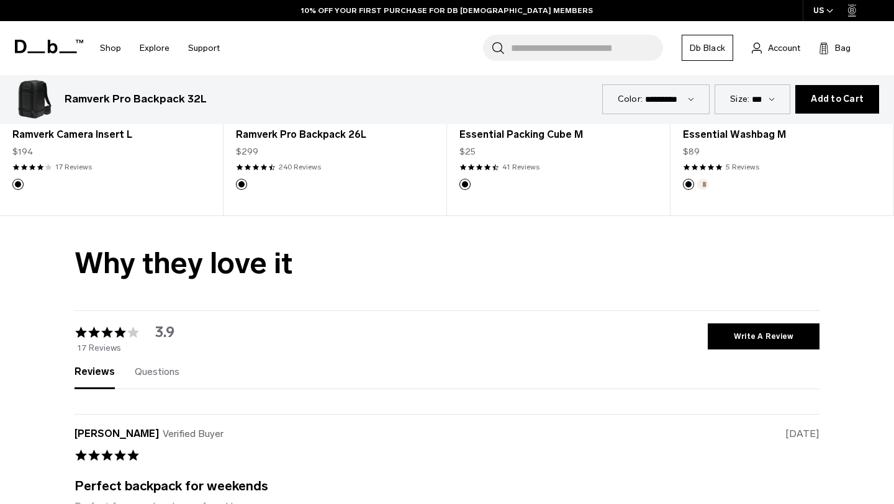
scroll to position [2366, 0]
